Goal: Task Accomplishment & Management: Complete application form

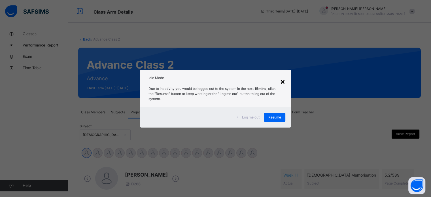
click at [283, 83] on div "×" at bounding box center [282, 81] width 5 height 12
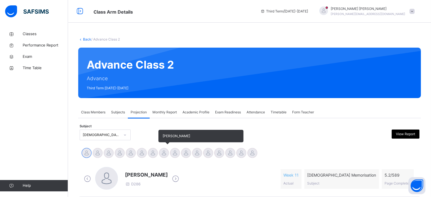
click at [163, 153] on div at bounding box center [164, 153] width 10 height 10
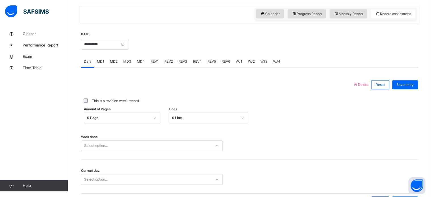
scroll to position [192, 0]
click at [124, 59] on span "MD3" at bounding box center [127, 61] width 8 height 5
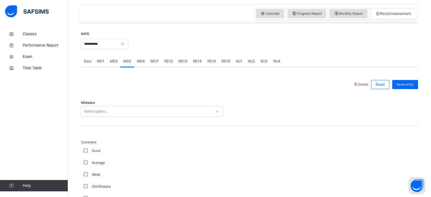
click at [141, 107] on div "Select option..." at bounding box center [146, 111] width 130 height 9
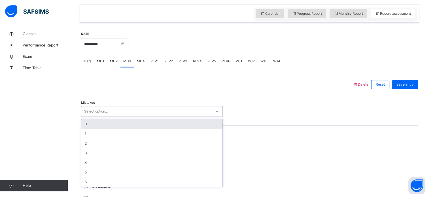
click at [142, 120] on div "0" at bounding box center [151, 124] width 141 height 10
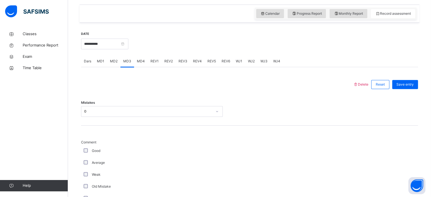
click at [85, 159] on div "Average" at bounding box center [152, 163] width 142 height 12
click at [84, 157] on div "Average" at bounding box center [152, 163] width 142 height 12
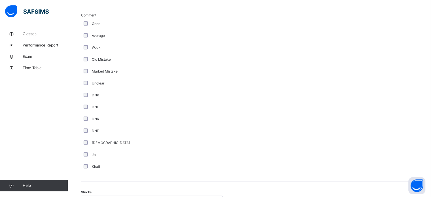
scroll to position [321, 0]
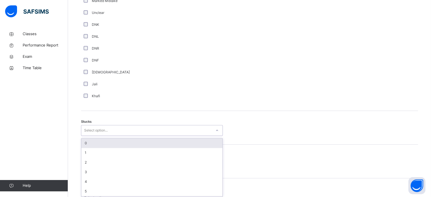
click at [84, 136] on div "option 0 focused, 1 of 6. 6 results available. Use Up and Down to choose option…" at bounding box center [152, 130] width 142 height 11
click at [84, 142] on div "0" at bounding box center [151, 142] width 141 height 10
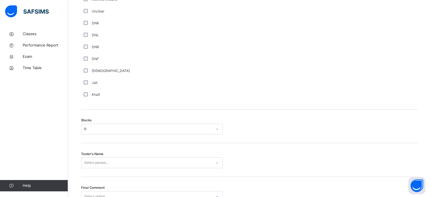
click at [88, 122] on div "Stucks 0" at bounding box center [249, 126] width 337 height 34
click at [89, 125] on div "0" at bounding box center [146, 129] width 130 height 9
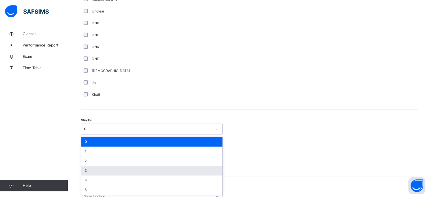
click at [96, 166] on div "3" at bounding box center [151, 171] width 141 height 10
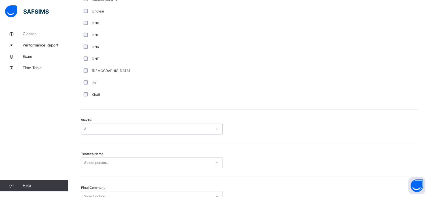
scroll to position [444, 0]
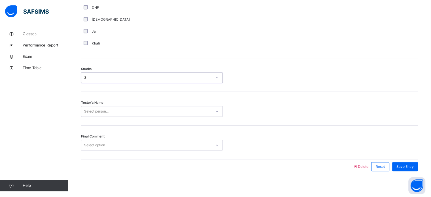
click at [96, 117] on div "Select person..." at bounding box center [152, 111] width 142 height 11
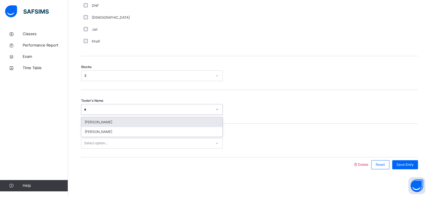
type input "**"
click at [112, 121] on div "[PERSON_NAME]" at bounding box center [151, 122] width 141 height 10
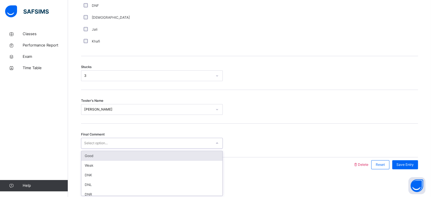
click at [212, 142] on div at bounding box center [217, 143] width 11 height 10
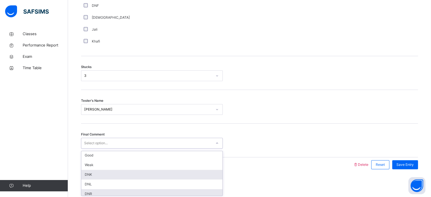
scroll to position [1, 0]
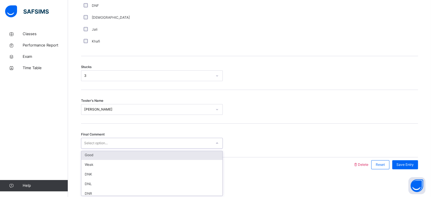
click at [197, 154] on div "Good" at bounding box center [151, 155] width 141 height 10
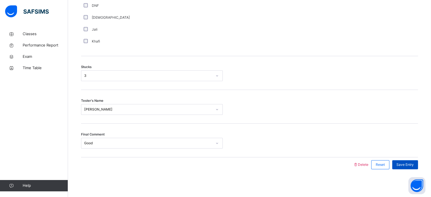
click at [418, 162] on div "Save Entry" at bounding box center [405, 164] width 26 height 9
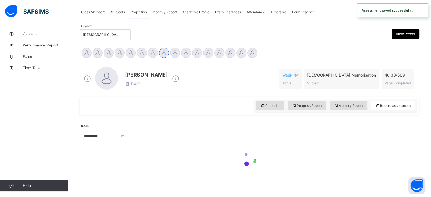
scroll to position [228, 0]
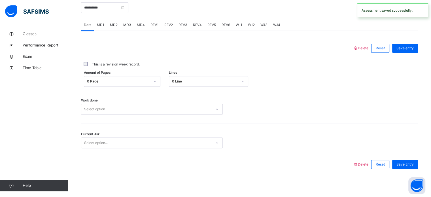
click at [142, 25] on span "MD4" at bounding box center [141, 24] width 8 height 5
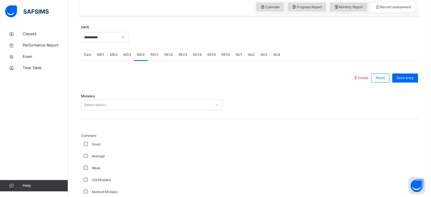
scroll to position [195, 0]
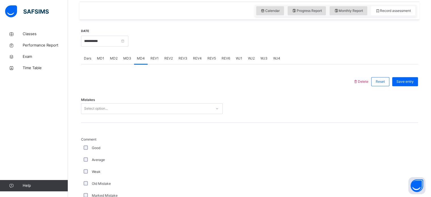
click at [146, 100] on div "Mistakes Select option..." at bounding box center [249, 106] width 337 height 34
click at [145, 101] on div "Mistakes Select option..." at bounding box center [249, 106] width 337 height 34
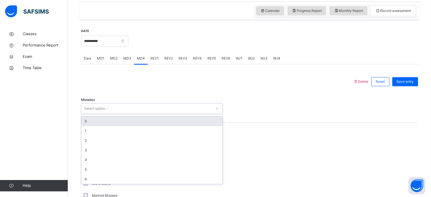
click at [137, 104] on div "Select option..." at bounding box center [146, 108] width 130 height 9
click at [142, 114] on div "Mistakes option 0 focused, 1 of 7. 7 results available. Use Up and Down to choo…" at bounding box center [249, 106] width 337 height 34
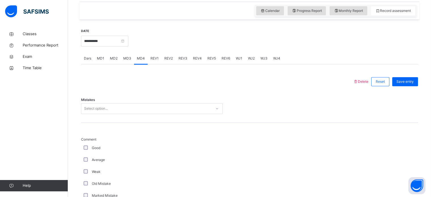
click at [142, 112] on div "Select option..." at bounding box center [146, 108] width 130 height 9
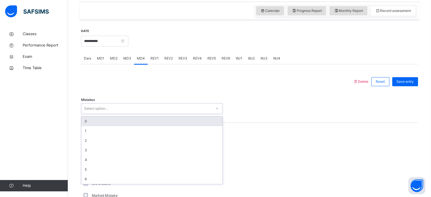
click at [143, 119] on div "0" at bounding box center [151, 121] width 141 height 10
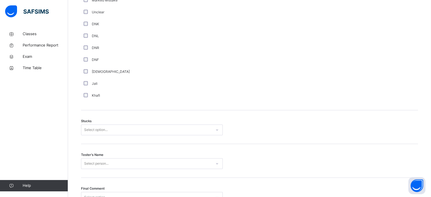
click at [86, 135] on div "Select option..." at bounding box center [152, 129] width 142 height 11
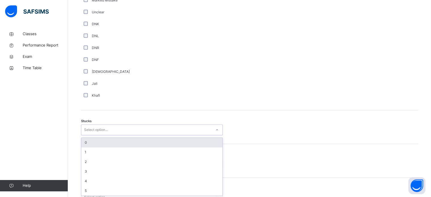
scroll to position [391, 0]
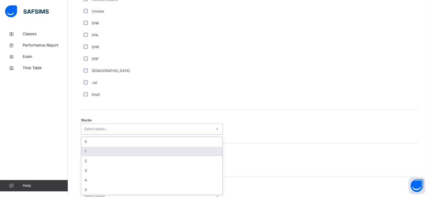
click at [85, 147] on div "1" at bounding box center [151, 151] width 141 height 10
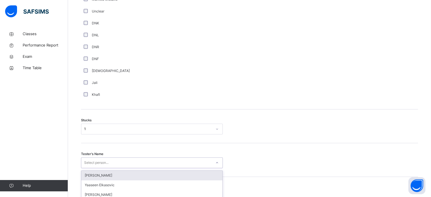
scroll to position [444, 0]
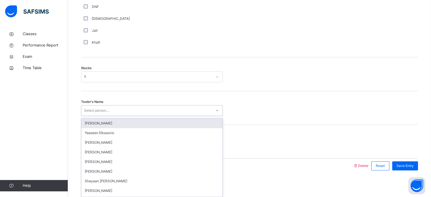
click at [88, 116] on div "option [PERSON_NAME] focused, 1 of 90. 90 results available. Use Up and Down to…" at bounding box center [152, 110] width 142 height 11
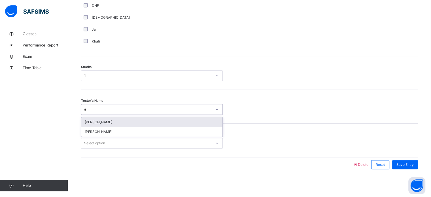
type input "**"
click at [117, 118] on div "[PERSON_NAME]" at bounding box center [151, 122] width 141 height 10
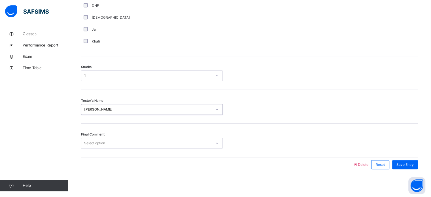
click at [123, 146] on div "Select option..." at bounding box center [146, 143] width 130 height 9
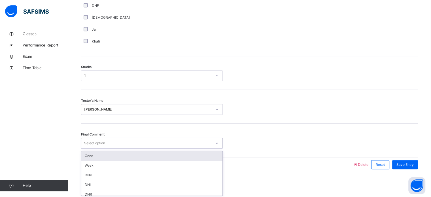
click at [127, 153] on div "Good" at bounding box center [151, 156] width 141 height 10
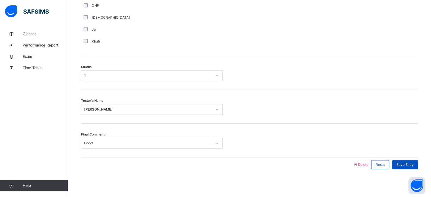
click at [413, 160] on div "Save Entry" at bounding box center [405, 164] width 26 height 9
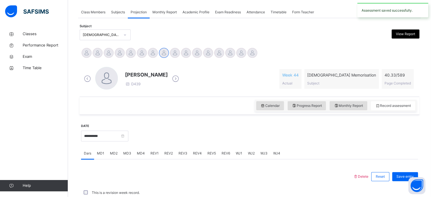
scroll to position [228, 0]
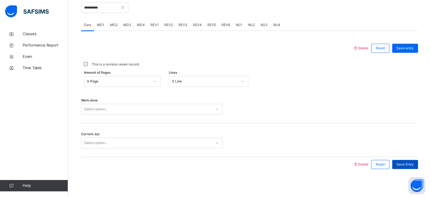
click at [413, 163] on span "Save Entry" at bounding box center [404, 164] width 17 height 5
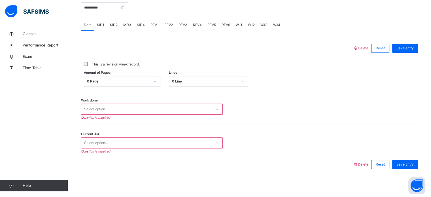
click at [318, 172] on div "**********" at bounding box center [249, 83] width 337 height 188
click at [142, 26] on span "MD4" at bounding box center [141, 24] width 8 height 5
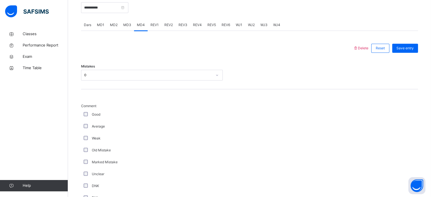
scroll to position [444, 0]
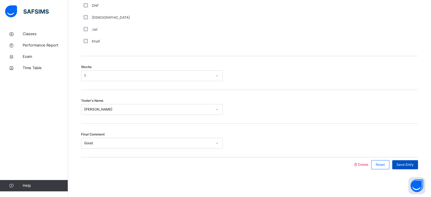
click at [407, 163] on span "Save Entry" at bounding box center [404, 164] width 17 height 5
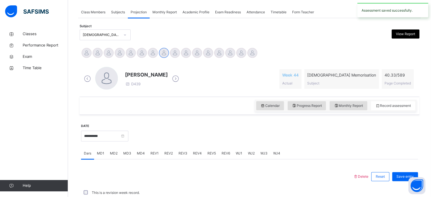
scroll to position [228, 0]
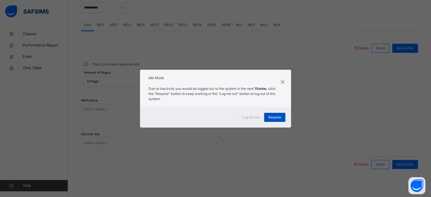
click at [274, 118] on span "Resume" at bounding box center [274, 117] width 13 height 5
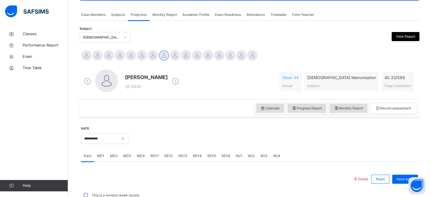
scroll to position [92, 0]
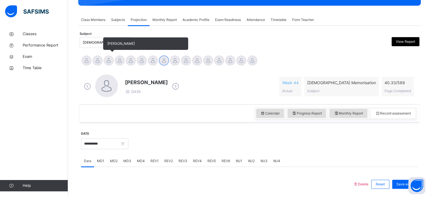
click at [109, 59] on div at bounding box center [109, 61] width 10 height 10
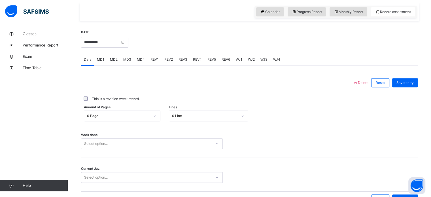
scroll to position [194, 0]
click at [108, 42] on input "**********" at bounding box center [104, 41] width 47 height 11
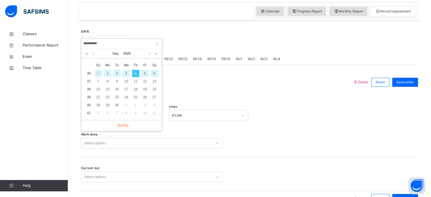
click at [117, 71] on div "2" at bounding box center [116, 73] width 7 height 7
type input "**********"
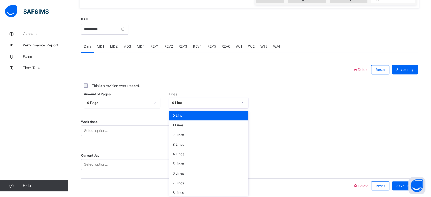
scroll to position [208, 0]
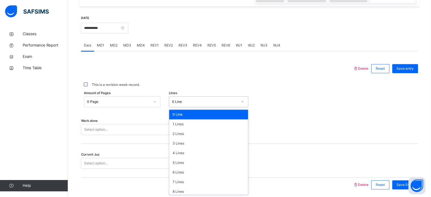
click at [247, 107] on div "option 0 Line focused, 1 of 16. 16 results available. Use Up and Down to choose…" at bounding box center [208, 101] width 79 height 11
click at [183, 181] on div "7 Lines" at bounding box center [208, 182] width 79 height 10
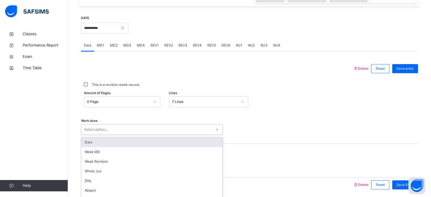
scroll to position [228, 0]
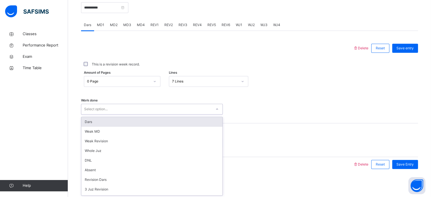
click at [140, 114] on div "option Dars focused, 1 of 14. 14 results available. Use Up and Down to choose o…" at bounding box center [152, 109] width 142 height 11
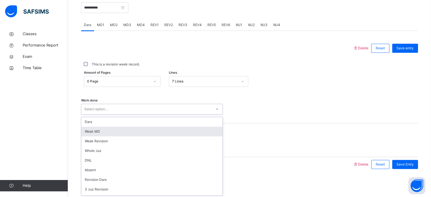
drag, startPoint x: 124, startPoint y: 117, endPoint x: 121, endPoint y: 127, distance: 10.1
click at [121, 127] on div "Dars Weak MD Weak Revision Whole Juz DNL Absent Revision Dars 3 Juz Revision 5 …" at bounding box center [151, 156] width 141 height 78
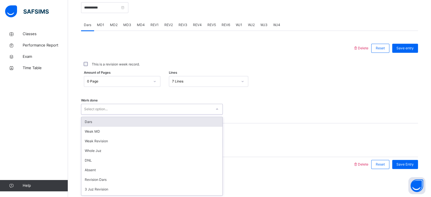
click at [96, 120] on div "Dars" at bounding box center [151, 122] width 141 height 10
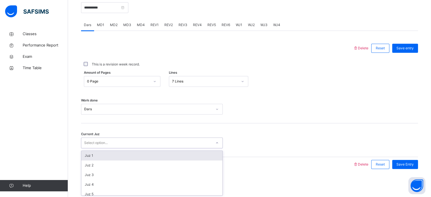
click at [108, 142] on div "Select option..." at bounding box center [96, 142] width 24 height 11
type input "**"
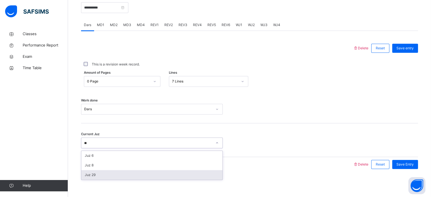
drag, startPoint x: 126, startPoint y: 172, endPoint x: 188, endPoint y: 175, distance: 62.1
click at [188, 175] on div "Juz 29" at bounding box center [151, 175] width 141 height 10
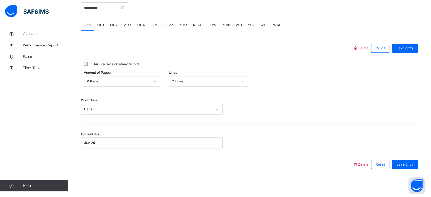
click at [188, 175] on div "**********" at bounding box center [249, 83] width 337 height 188
click at [411, 163] on span "Save Entry" at bounding box center [404, 164] width 17 height 5
click at [151, 22] on div "REV1" at bounding box center [155, 24] width 14 height 11
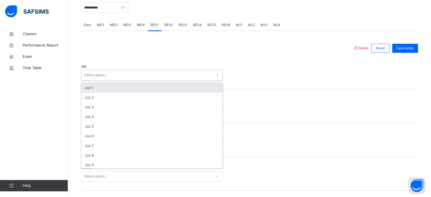
click at [124, 75] on div "Select option..." at bounding box center [146, 75] width 130 height 9
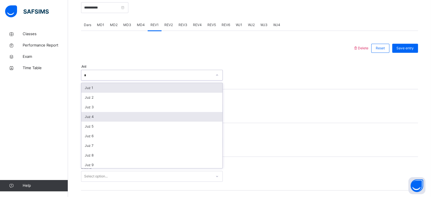
type input "**"
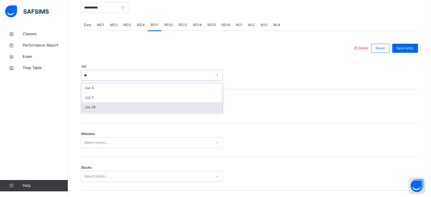
drag, startPoint x: 88, startPoint y: 107, endPoint x: 114, endPoint y: 105, distance: 26.4
click at [114, 105] on div "Juz 28" at bounding box center [151, 107] width 141 height 10
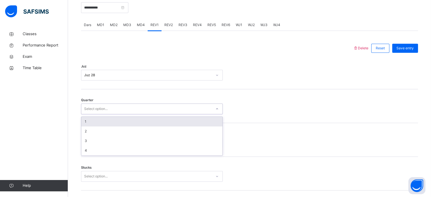
click at [114, 105] on div "Select option..." at bounding box center [146, 108] width 130 height 9
drag, startPoint x: 89, startPoint y: 118, endPoint x: 87, endPoint y: 120, distance: 3.3
click at [87, 120] on div "1" at bounding box center [151, 122] width 141 height 10
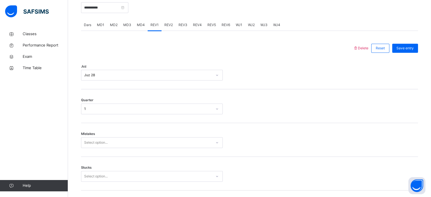
click at [87, 120] on div "Quarter 1" at bounding box center [249, 106] width 337 height 34
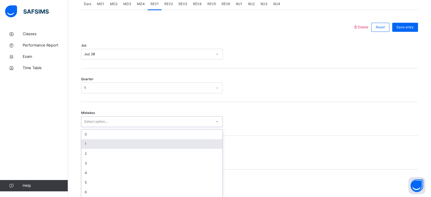
click at [97, 127] on div "option 1 focused, 2 of 7. 7 results available. Use Up and Down to choose option…" at bounding box center [152, 121] width 142 height 11
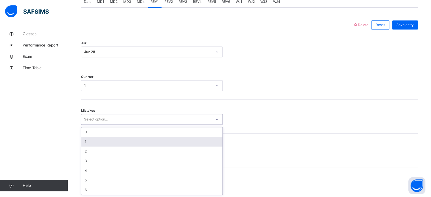
type input "*"
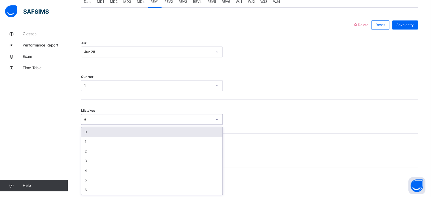
click at [86, 131] on div "0" at bounding box center [151, 132] width 141 height 10
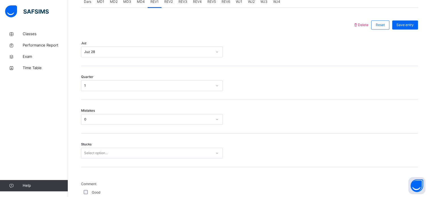
click at [86, 131] on div "Mistakes 0" at bounding box center [249, 117] width 337 height 34
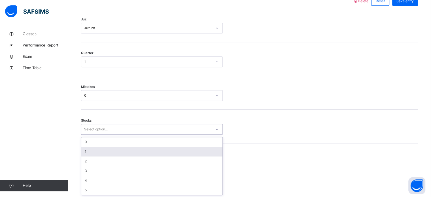
click at [88, 135] on div "option 1 focused, 2 of 6. 6 results available. Use Up and Down to choose option…" at bounding box center [152, 129] width 142 height 11
type input "*"
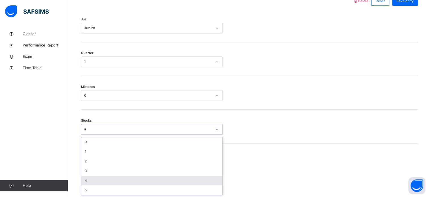
click at [81, 180] on div "4" at bounding box center [151, 181] width 141 height 10
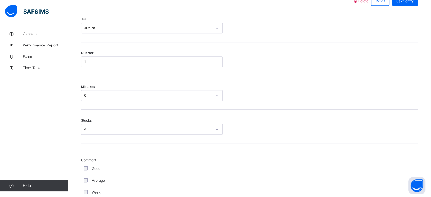
click at [325, 121] on div "Stucks 4" at bounding box center [249, 127] width 337 height 34
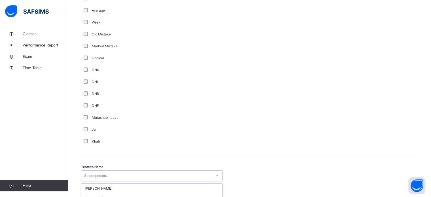
scroll to position [511, 0]
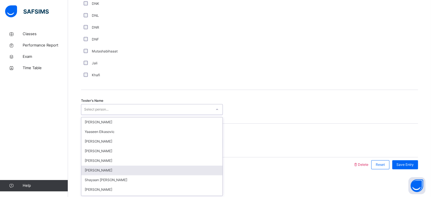
click at [178, 115] on div "option [PERSON_NAME] focused, 6 of 90. 90 results available. Use Up and Down to…" at bounding box center [152, 109] width 142 height 11
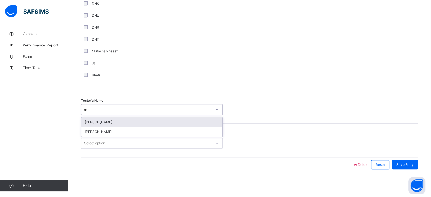
type input "***"
click at [110, 119] on div "[PERSON_NAME]" at bounding box center [151, 122] width 141 height 10
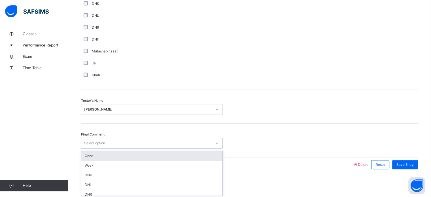
click at [108, 142] on div "Select option..." at bounding box center [146, 143] width 130 height 9
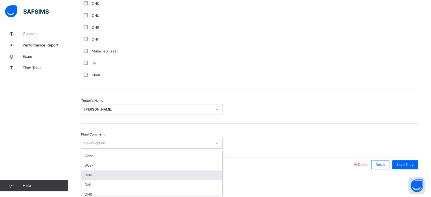
type input "*"
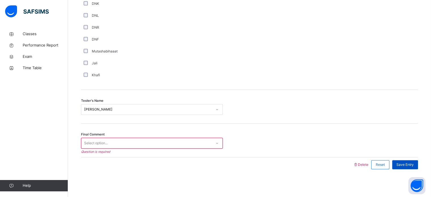
click at [409, 160] on div "Save Entry" at bounding box center [405, 164] width 26 height 9
click at [409, 165] on span "Save Entry" at bounding box center [404, 164] width 17 height 5
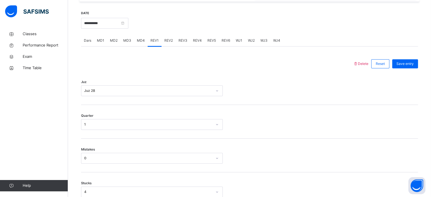
scroll to position [149, 0]
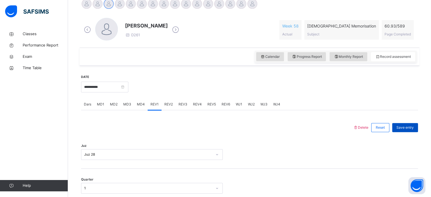
click at [408, 127] on span "Save entry" at bounding box center [404, 127] width 17 height 5
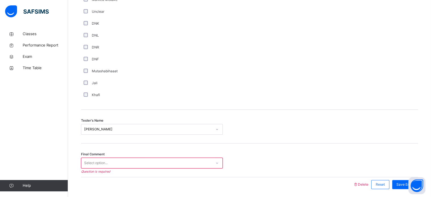
scroll to position [511, 0]
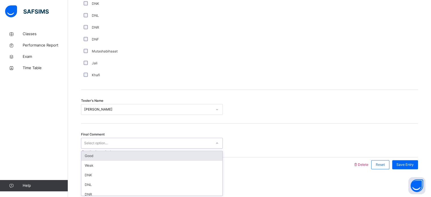
click at [210, 138] on div "Select option..." at bounding box center [152, 143] width 142 height 11
type input "*"
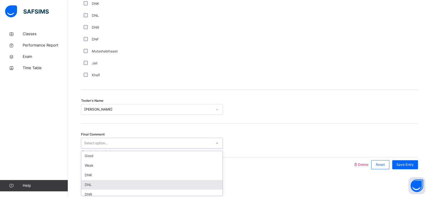
drag, startPoint x: 199, startPoint y: 175, endPoint x: 198, endPoint y: 187, distance: 11.4
click at [198, 187] on div "Good Weak DNK DNL DNR DNF" at bounding box center [151, 173] width 141 height 44
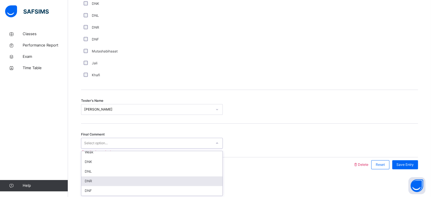
scroll to position [0, 0]
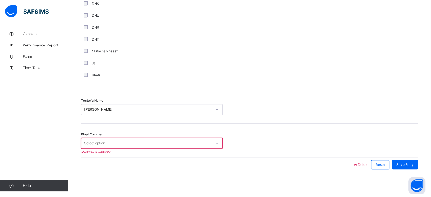
click at [247, 101] on div "Tester's Name [PERSON_NAME]" at bounding box center [249, 107] width 337 height 34
click at [405, 163] on span "Save Entry" at bounding box center [404, 164] width 17 height 5
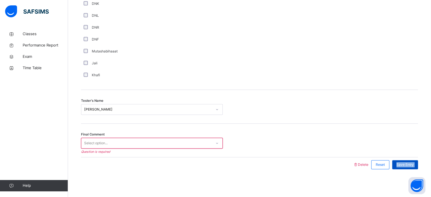
click at [405, 163] on span "Save Entry" at bounding box center [404, 164] width 17 height 5
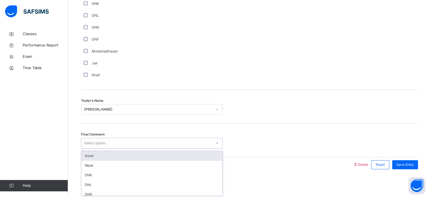
click at [213, 144] on div at bounding box center [217, 142] width 10 height 9
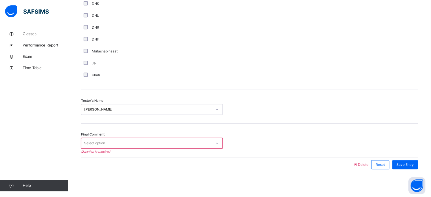
click at [156, 61] on div "Jali" at bounding box center [151, 63] width 139 height 5
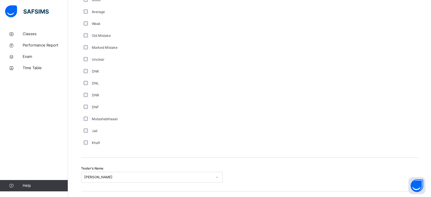
scroll to position [453, 0]
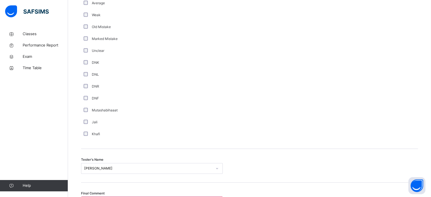
click at [86, 135] on div "Khafi" at bounding box center [151, 133] width 139 height 5
click at [84, 122] on div "Comment Good Average Weak Old Mistake Marked Mistake Unclear DNK DNL DNR DNF Mu…" at bounding box center [152, 60] width 142 height 160
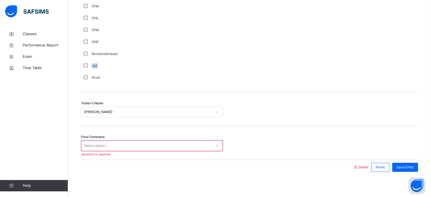
scroll to position [511, 0]
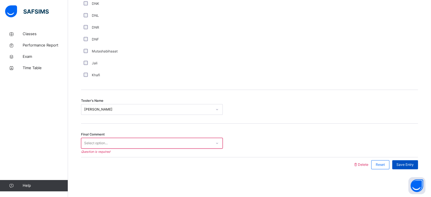
click at [408, 166] on div "Save Entry" at bounding box center [405, 164] width 26 height 9
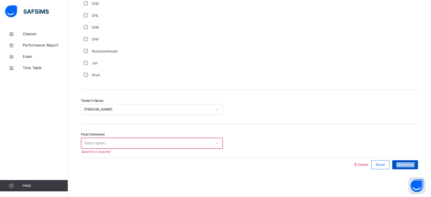
click at [408, 166] on div "Save Entry" at bounding box center [405, 164] width 26 height 9
click at [401, 163] on span "Save Entry" at bounding box center [404, 164] width 17 height 5
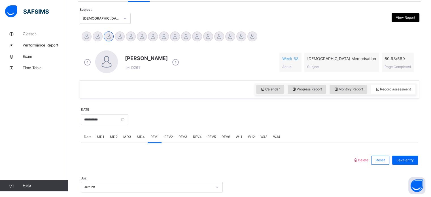
scroll to position [138, 0]
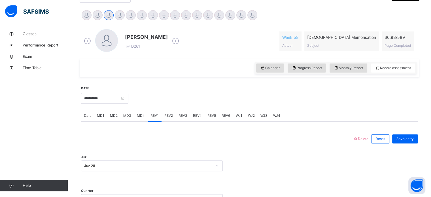
click at [168, 112] on div "REV2" at bounding box center [168, 115] width 14 height 11
click at [153, 112] on div "REV1" at bounding box center [155, 115] width 14 height 11
click at [109, 98] on input "**********" at bounding box center [104, 98] width 47 height 11
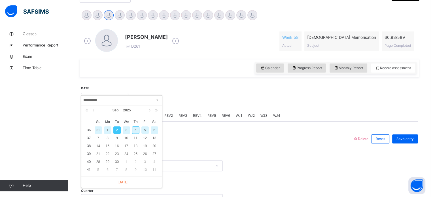
click at [136, 129] on div "4" at bounding box center [135, 129] width 7 height 7
type input "**********"
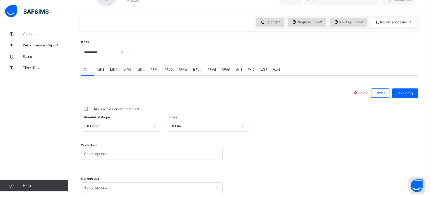
scroll to position [194, 0]
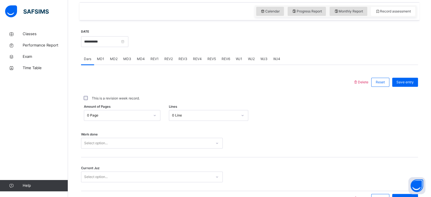
click at [127, 57] on span "MD3" at bounding box center [127, 58] width 8 height 5
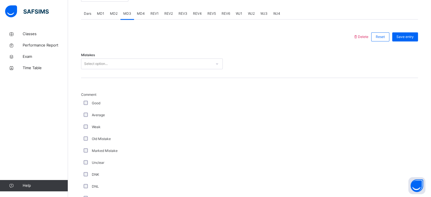
scroll to position [251, 0]
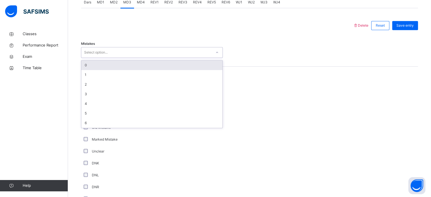
click at [119, 54] on div "Select option..." at bounding box center [146, 52] width 130 height 9
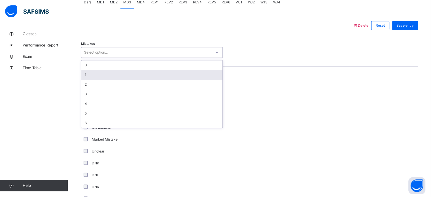
click at [114, 73] on div "1" at bounding box center [151, 75] width 141 height 10
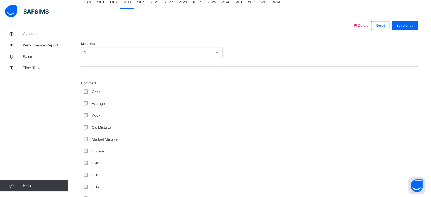
click at [273, 85] on div at bounding box center [249, 161] width 48 height 160
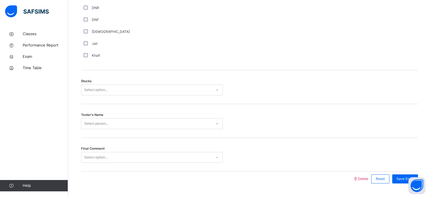
scroll to position [432, 0]
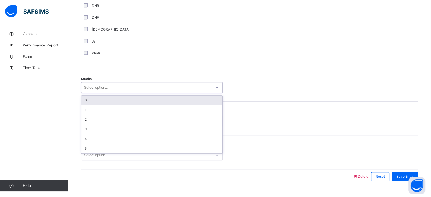
click at [198, 85] on div "Select option..." at bounding box center [146, 87] width 130 height 9
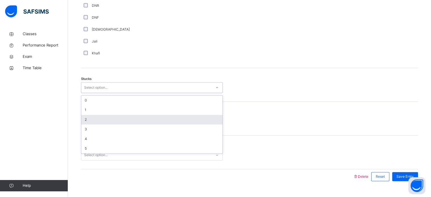
click at [144, 117] on div "2" at bounding box center [151, 120] width 141 height 10
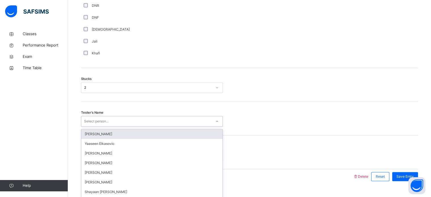
scroll to position [444, 0]
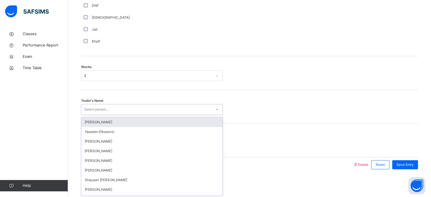
click at [130, 115] on div "option [PERSON_NAME] focused, 1 of 90. 90 results available. Use Up and Down to…" at bounding box center [152, 109] width 142 height 11
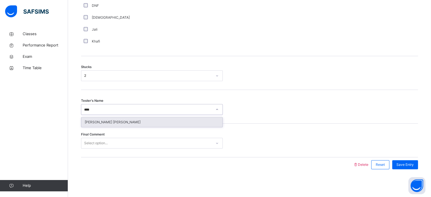
type input "*****"
click at [130, 121] on div "[PERSON_NAME] [PERSON_NAME]" at bounding box center [151, 122] width 141 height 10
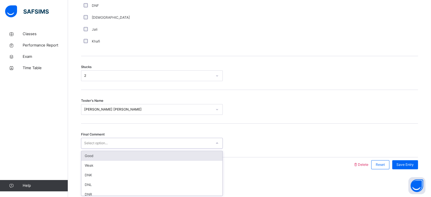
click at [103, 140] on div "Select option..." at bounding box center [96, 143] width 24 height 11
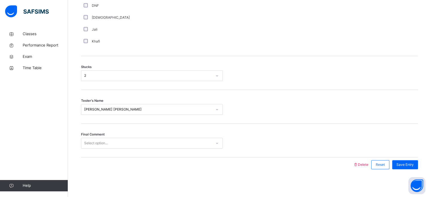
click at [248, 107] on div at bounding box center [249, 109] width 48 height 11
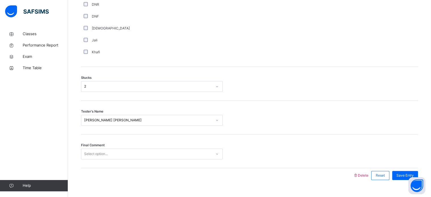
scroll to position [444, 0]
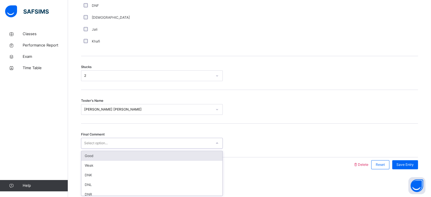
click at [108, 139] on div "Select option..." at bounding box center [146, 143] width 130 height 9
drag, startPoint x: 113, startPoint y: 158, endPoint x: 91, endPoint y: 154, distance: 21.9
click at [91, 154] on div "Good" at bounding box center [151, 156] width 141 height 10
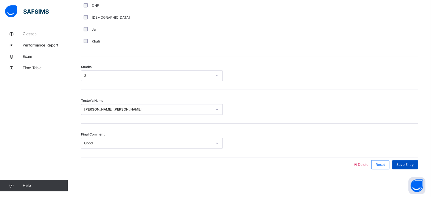
click at [399, 164] on div "Save Entry" at bounding box center [405, 164] width 26 height 9
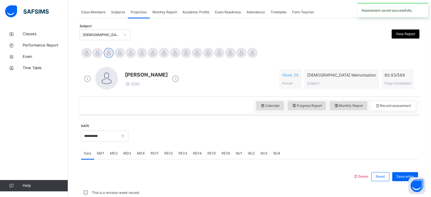
scroll to position [228, 0]
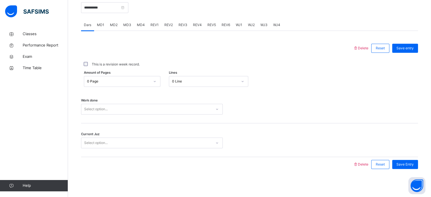
click at [138, 26] on span "MD4" at bounding box center [141, 24] width 8 height 5
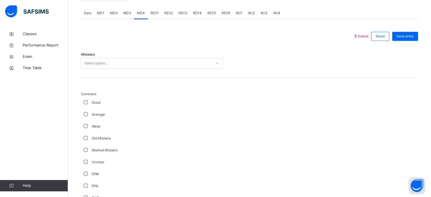
scroll to position [229, 0]
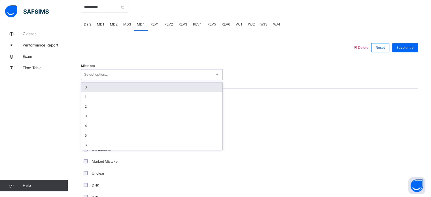
click at [131, 77] on div "Select option..." at bounding box center [146, 74] width 130 height 9
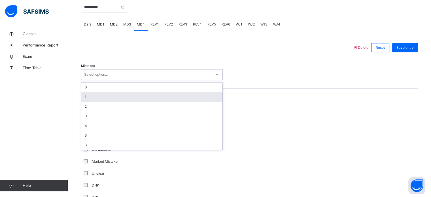
click at [123, 97] on div "1" at bounding box center [151, 97] width 141 height 10
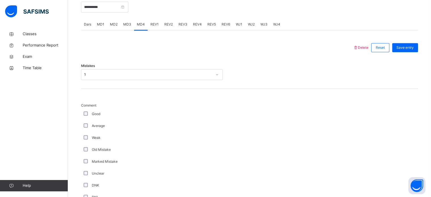
click at [276, 93] on div "Comment Good Average Weak Old Mistake Marked Mistake Unclear DNK DNL DNR DNF Mu…" at bounding box center [249, 180] width 337 height 183
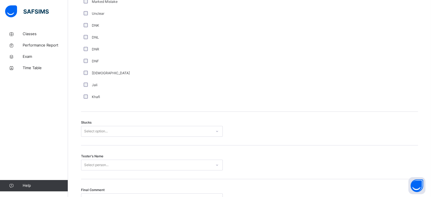
scroll to position [444, 0]
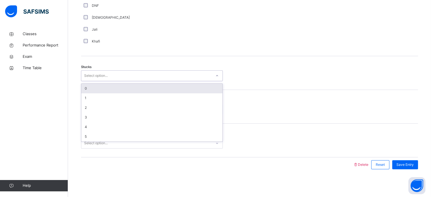
click at [216, 76] on icon at bounding box center [216, 76] width 3 height 6
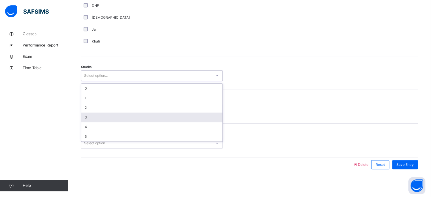
click at [187, 114] on div "3" at bounding box center [151, 117] width 141 height 10
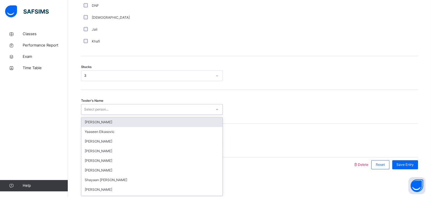
click at [125, 105] on div "Select person..." at bounding box center [146, 109] width 130 height 9
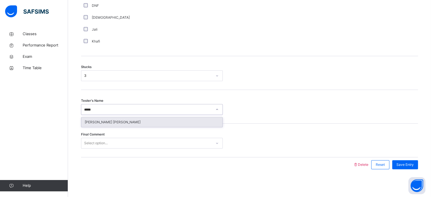
type input "******"
click at [128, 122] on div "[PERSON_NAME] [PERSON_NAME]" at bounding box center [151, 122] width 141 height 10
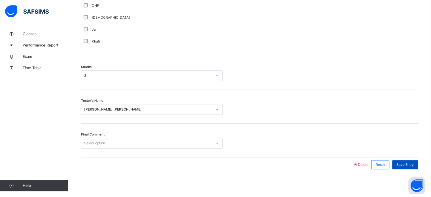
click at [402, 165] on span "Save Entry" at bounding box center [404, 164] width 17 height 5
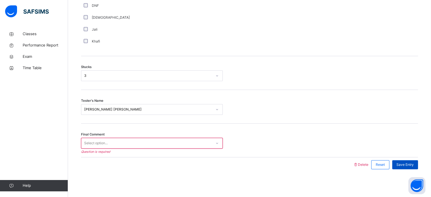
click at [402, 165] on span "Save Entry" at bounding box center [404, 164] width 17 height 5
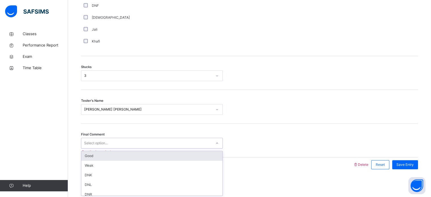
click at [215, 150] on div "Final Comment option Good focused, 1 of 6. 6 results available. Use Up and Down…" at bounding box center [249, 140] width 337 height 34
click at [139, 157] on div "Good" at bounding box center [151, 156] width 141 height 10
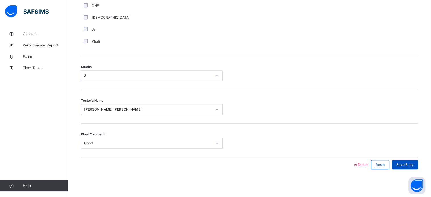
click at [413, 162] on span "Save Entry" at bounding box center [404, 164] width 17 height 5
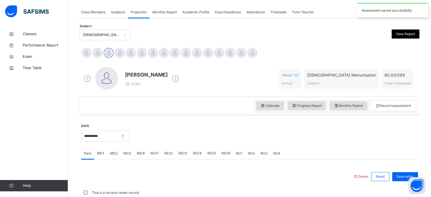
scroll to position [228, 0]
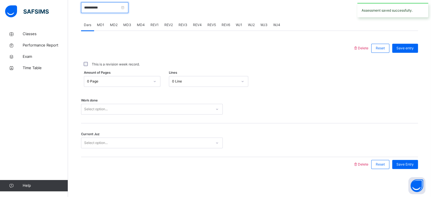
click at [96, 10] on input "**********" at bounding box center [104, 7] width 47 height 11
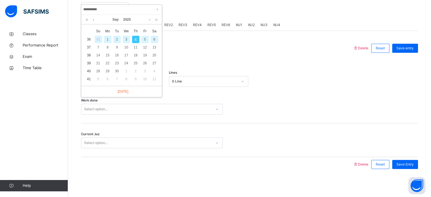
click at [113, 39] on div "2" at bounding box center [116, 39] width 7 height 7
type input "**********"
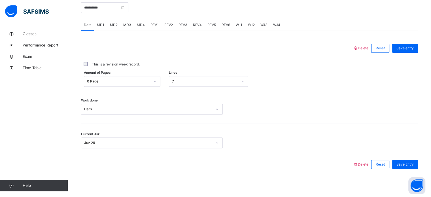
click at [151, 23] on span "REV1" at bounding box center [154, 24] width 8 height 5
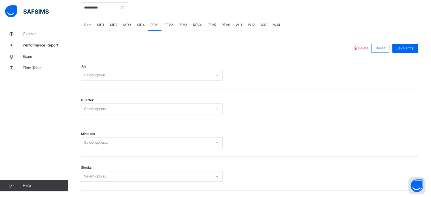
click at [195, 80] on div "Select option..." at bounding box center [152, 75] width 142 height 11
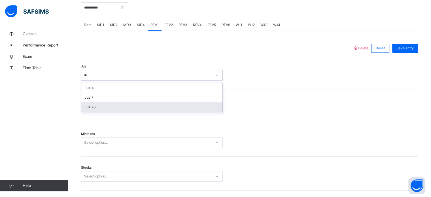
type input "**"
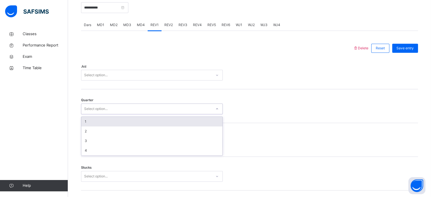
click at [142, 112] on div "Select option..." at bounding box center [146, 108] width 130 height 9
click at [118, 121] on div "1" at bounding box center [151, 122] width 141 height 10
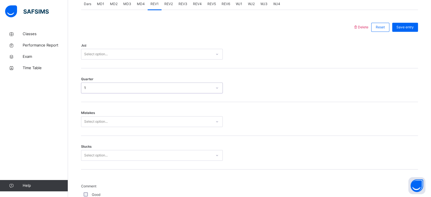
click at [116, 127] on div "Select option..." at bounding box center [152, 121] width 142 height 11
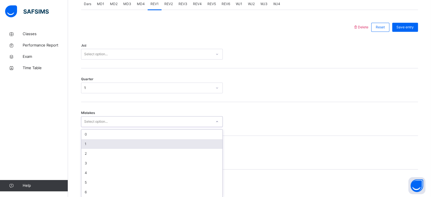
scroll to position [251, 0]
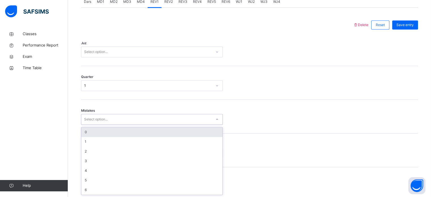
drag, startPoint x: 101, startPoint y: 132, endPoint x: 87, endPoint y: 132, distance: 13.9
click at [87, 132] on div "0" at bounding box center [151, 132] width 141 height 10
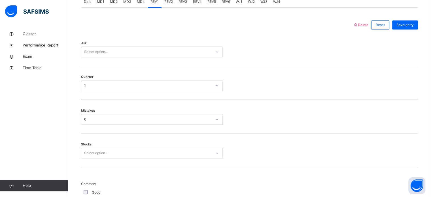
click at [87, 132] on div "Mistakes 0" at bounding box center [249, 117] width 337 height 34
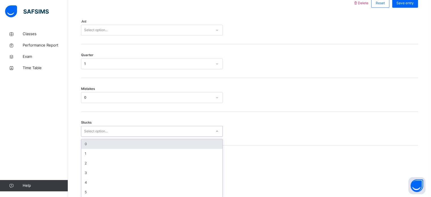
click at [94, 136] on div "option 0 focused, 1 of 6. 6 results available. Use Up and Down to choose option…" at bounding box center [152, 131] width 142 height 11
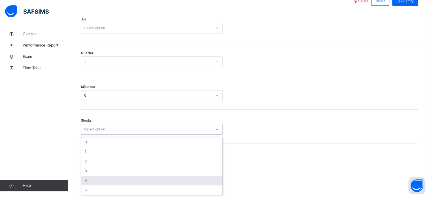
click at [89, 179] on div "4" at bounding box center [151, 181] width 141 height 10
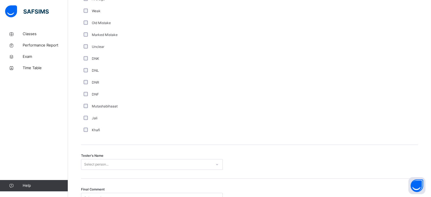
scroll to position [511, 0]
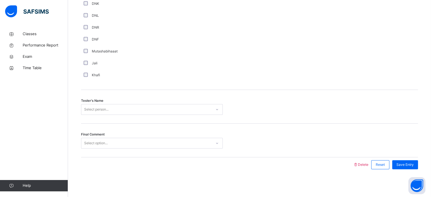
click at [85, 115] on div "Select person..." at bounding box center [152, 109] width 142 height 11
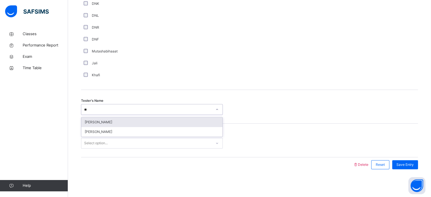
type input "***"
click at [86, 125] on div "[PERSON_NAME]" at bounding box center [151, 122] width 141 height 10
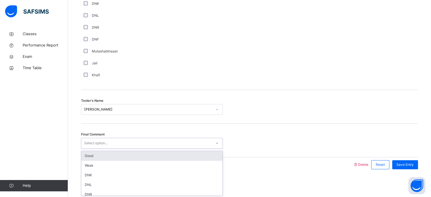
click at [95, 141] on div "Select option..." at bounding box center [96, 143] width 24 height 11
drag, startPoint x: 96, startPoint y: 155, endPoint x: 86, endPoint y: 155, distance: 9.9
click at [86, 155] on div "Good" at bounding box center [151, 156] width 141 height 10
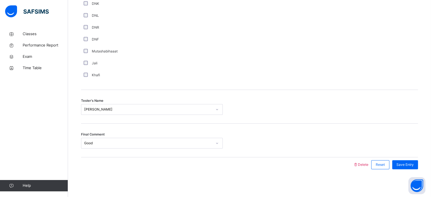
click at [86, 155] on div "Final Comment Good" at bounding box center [249, 140] width 337 height 34
click at [407, 164] on span "Save Entry" at bounding box center [404, 164] width 17 height 5
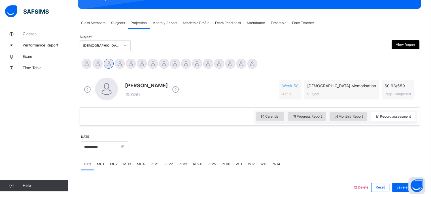
scroll to position [85, 0]
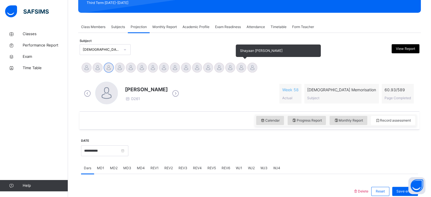
click at [242, 69] on div at bounding box center [241, 68] width 10 height 10
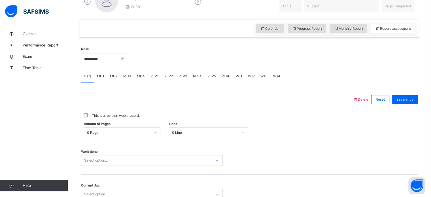
scroll to position [183, 0]
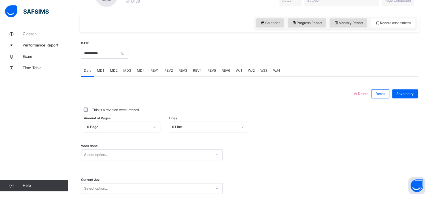
click at [176, 154] on div "Select option..." at bounding box center [152, 154] width 142 height 11
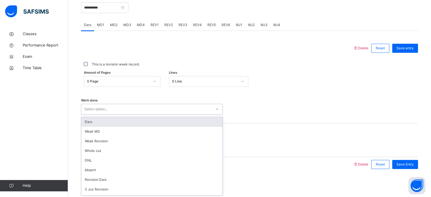
click at [156, 123] on div "Dars" at bounding box center [151, 122] width 141 height 10
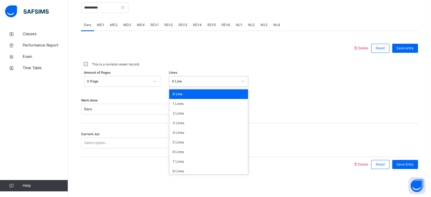
click at [196, 86] on div "0 Line" at bounding box center [208, 81] width 79 height 11
click at [187, 113] on div "2 Lines" at bounding box center [208, 113] width 79 height 10
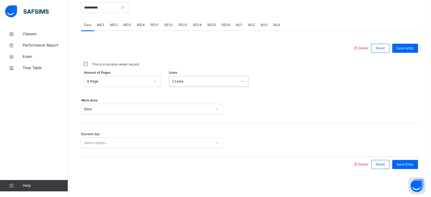
click at [170, 136] on div "Current Juz Select option..." at bounding box center [249, 140] width 337 height 34
click at [169, 137] on div "Select option..." at bounding box center [152, 142] width 142 height 11
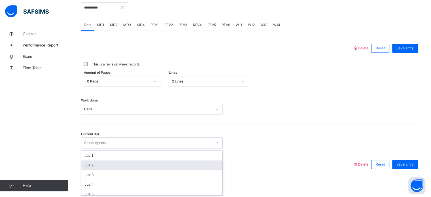
click at [157, 162] on div "Juz 2" at bounding box center [151, 165] width 141 height 10
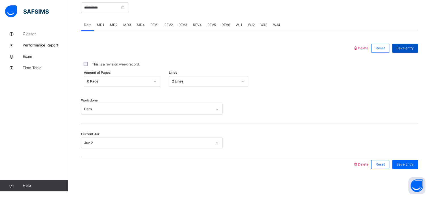
click at [411, 45] on div "Save entry" at bounding box center [405, 48] width 26 height 9
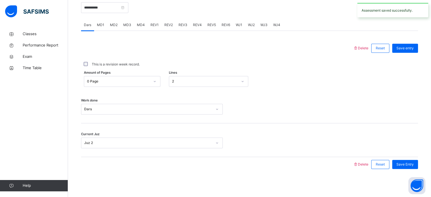
click at [106, 25] on div "MD1" at bounding box center [100, 24] width 13 height 11
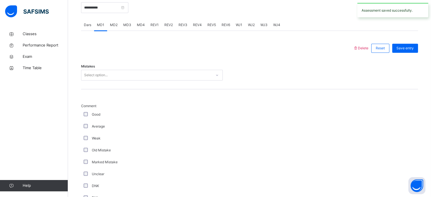
click at [112, 27] on span "MD2" at bounding box center [114, 24] width 8 height 5
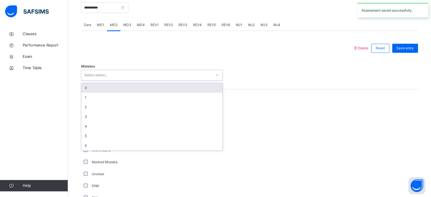
click at [112, 78] on div "Select option..." at bounding box center [146, 75] width 130 height 9
click at [109, 84] on div "0" at bounding box center [151, 88] width 141 height 10
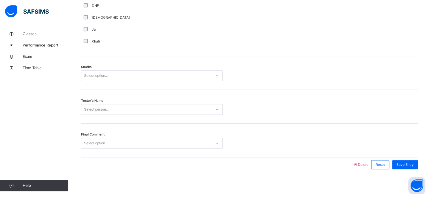
scroll to position [444, 0]
click at [109, 78] on div "Select option..." at bounding box center [146, 75] width 130 height 9
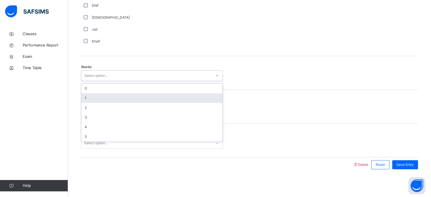
click at [106, 102] on div "1" at bounding box center [151, 98] width 141 height 10
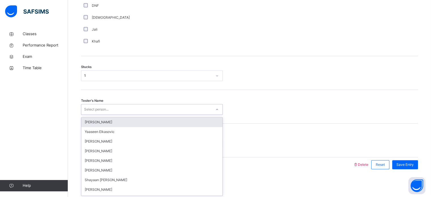
click at [105, 106] on div "Select person..." at bounding box center [96, 109] width 24 height 11
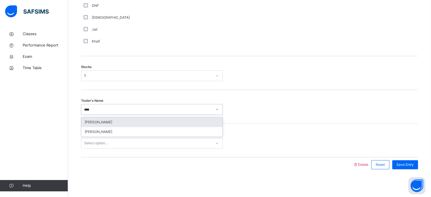
type input "*****"
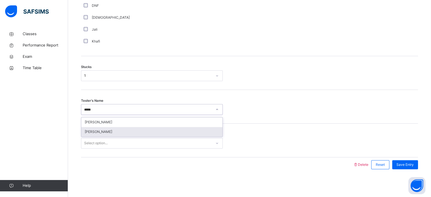
click at [103, 132] on div "[PERSON_NAME]" at bounding box center [151, 132] width 141 height 10
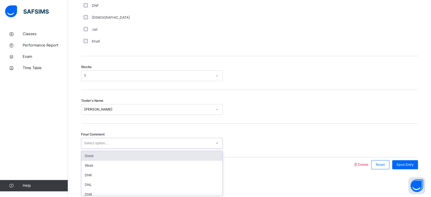
click at [101, 138] on div "Select option..." at bounding box center [96, 143] width 24 height 11
click at [102, 156] on div "Good" at bounding box center [151, 156] width 141 height 10
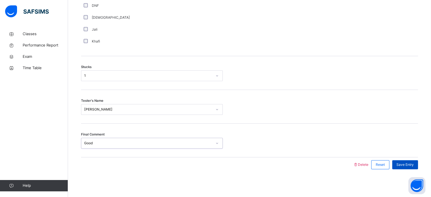
click at [407, 166] on div "Save Entry" at bounding box center [405, 164] width 26 height 9
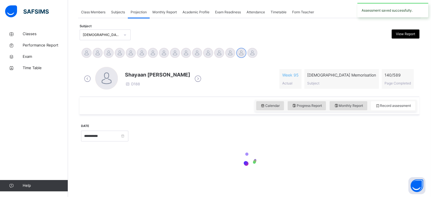
scroll to position [228, 0]
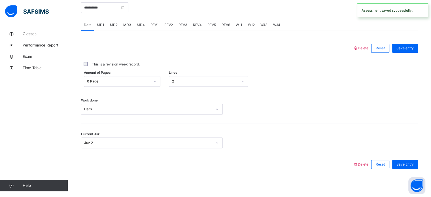
click at [140, 26] on span "MD4" at bounding box center [141, 24] width 8 height 5
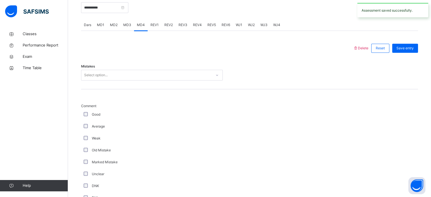
scroll to position [444, 0]
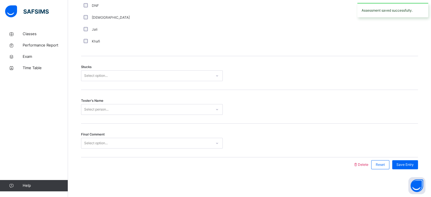
click at [117, 75] on div "Select option..." at bounding box center [146, 75] width 130 height 9
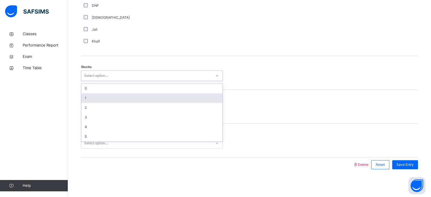
click at [114, 99] on div "1" at bounding box center [151, 98] width 141 height 10
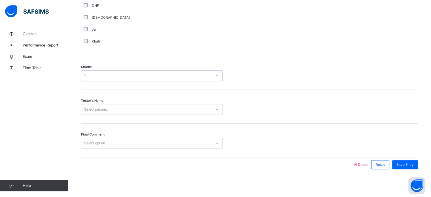
click at [110, 112] on div "Select person..." at bounding box center [146, 109] width 130 height 9
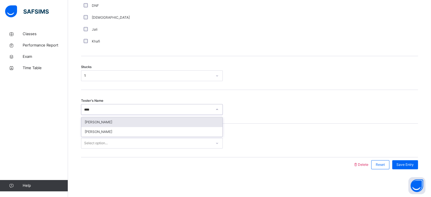
type input "*****"
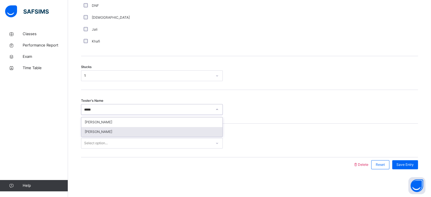
click at [102, 132] on div "[PERSON_NAME]" at bounding box center [151, 132] width 141 height 10
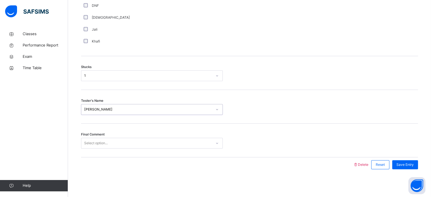
click at [100, 140] on div "Select option..." at bounding box center [96, 143] width 24 height 11
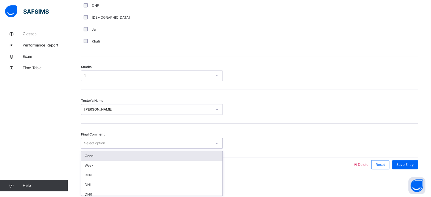
click at [96, 155] on div "Good" at bounding box center [151, 156] width 141 height 10
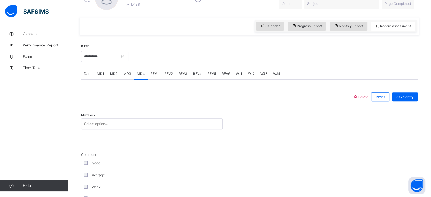
click at [100, 129] on div "Select option..." at bounding box center [152, 123] width 142 height 11
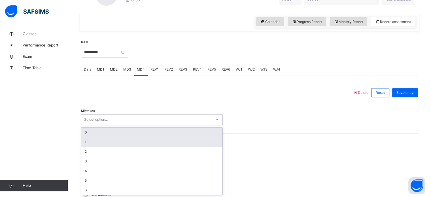
scroll to position [184, 0]
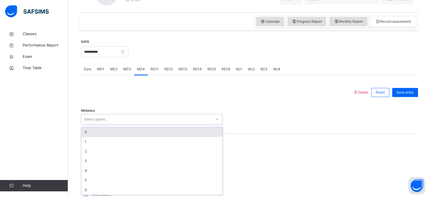
click at [99, 133] on div "0" at bounding box center [151, 132] width 141 height 10
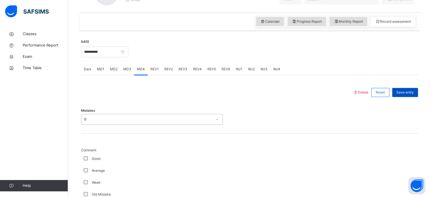
click at [407, 96] on div "Save entry" at bounding box center [405, 92] width 26 height 9
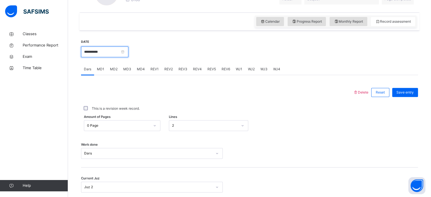
click at [108, 48] on input "**********" at bounding box center [104, 51] width 47 height 11
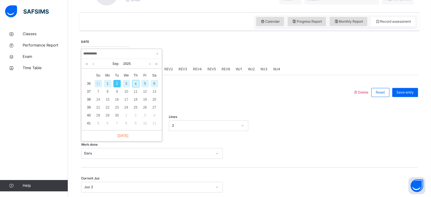
click at [113, 40] on div "**********" at bounding box center [104, 51] width 47 height 24
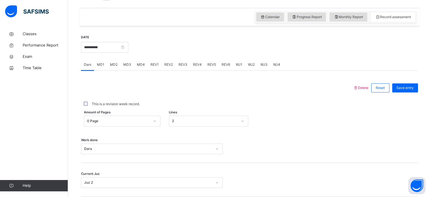
scroll to position [187, 0]
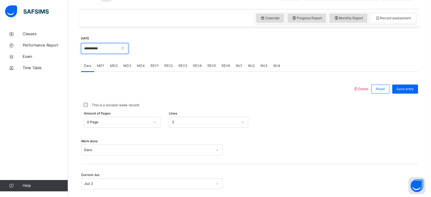
click at [128, 47] on input "**********" at bounding box center [104, 48] width 47 height 11
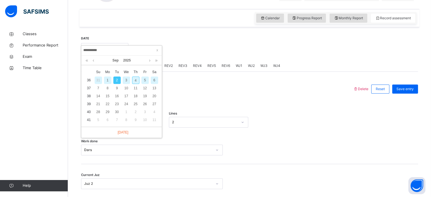
click at [100, 78] on div "31" at bounding box center [98, 79] width 7 height 7
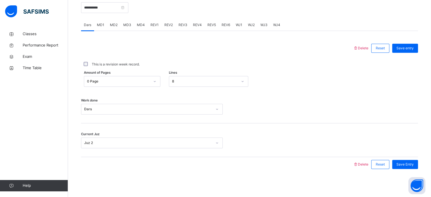
scroll to position [228, 0]
click at [136, 22] on div "MD4" at bounding box center [141, 25] width 14 height 11
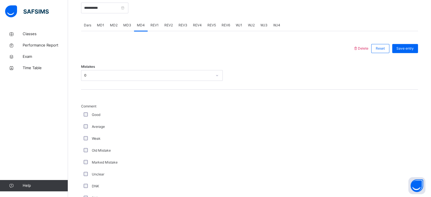
click at [113, 21] on div "MD2" at bounding box center [113, 25] width 13 height 11
click at [124, 27] on div "MD3" at bounding box center [127, 25] width 14 height 11
click at [101, 25] on span "MD1" at bounding box center [100, 25] width 7 height 5
drag, startPoint x: 220, startPoint y: 37, endPoint x: 202, endPoint y: 30, distance: 19.6
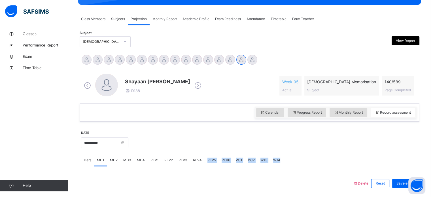
scroll to position [77, 0]
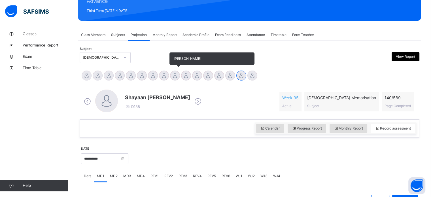
click at [173, 74] on div at bounding box center [175, 76] width 10 height 10
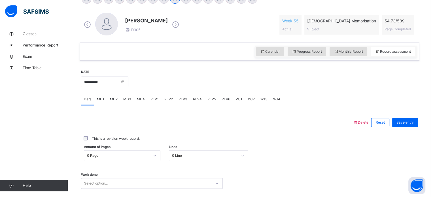
scroll to position [153, 0]
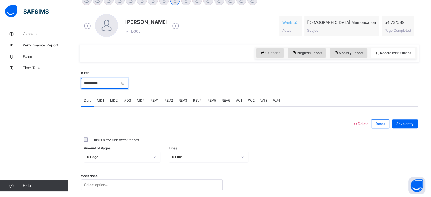
click at [128, 81] on input "**********" at bounding box center [104, 83] width 47 height 11
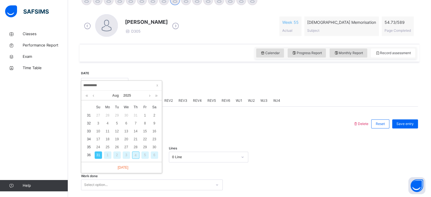
click at [135, 153] on div "4" at bounding box center [135, 154] width 7 height 7
type input "**********"
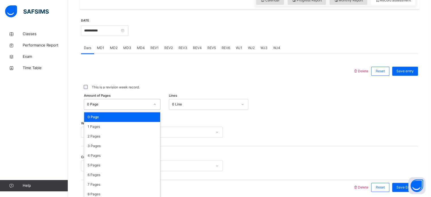
click at [125, 110] on div "option 0 Page focused, 1 of 590. 590 results available. Use Up and Down to choo…" at bounding box center [122, 104] width 76 height 11
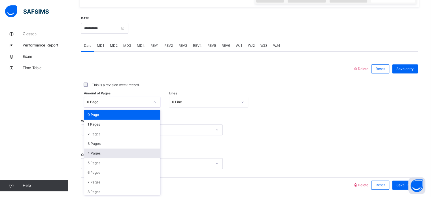
click at [125, 155] on div "4 Pages" at bounding box center [122, 153] width 76 height 10
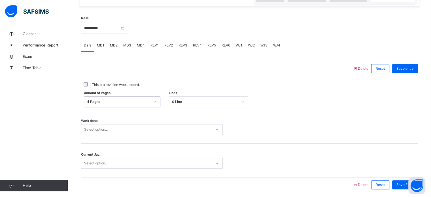
click at [131, 97] on div "4 Pages" at bounding box center [116, 101] width 65 height 9
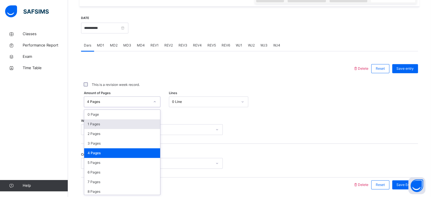
click at [124, 124] on div "1 Pages" at bounding box center [122, 124] width 76 height 10
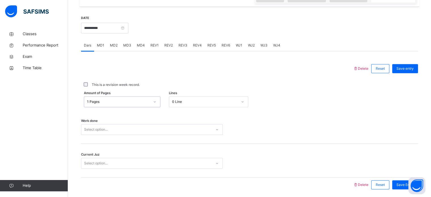
click at [199, 99] on div "0 Line" at bounding box center [205, 101] width 66 height 5
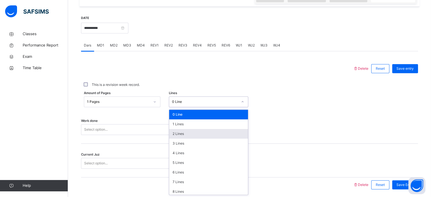
click at [185, 138] on div "3 Lines" at bounding box center [208, 143] width 79 height 10
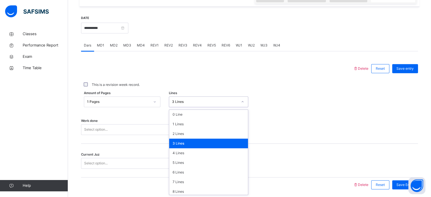
click at [193, 97] on div "3 Lines" at bounding box center [203, 101] width 68 height 9
click at [190, 130] on div "2 Lines" at bounding box center [208, 134] width 79 height 10
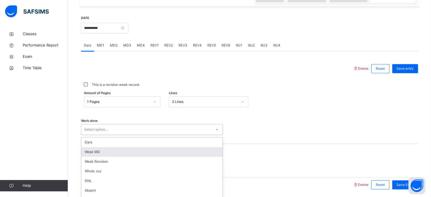
scroll to position [228, 0]
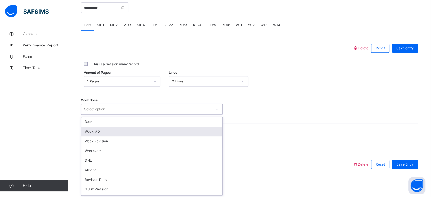
click at [190, 114] on div "option [PERSON_NAME] MD focused, 2 of 14. 14 results available. Use Up and Down…" at bounding box center [152, 109] width 142 height 11
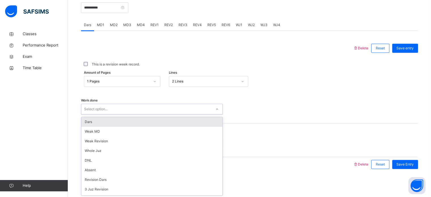
click at [177, 119] on div "Dars" at bounding box center [151, 122] width 141 height 10
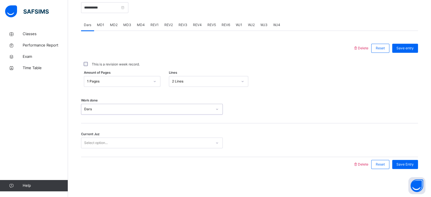
click at [174, 138] on div "Select option..." at bounding box center [152, 142] width 142 height 11
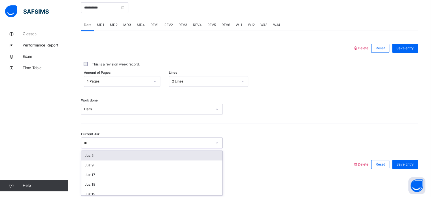
type input "*"
type input "**"
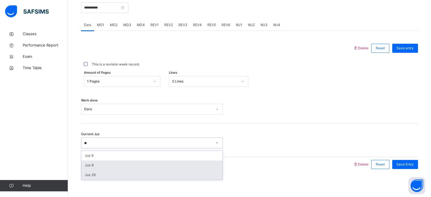
click at [172, 169] on div "Juz 6 Juz 8 Juz 29" at bounding box center [151, 165] width 141 height 29
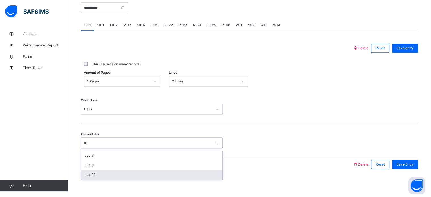
click at [197, 171] on div "Juz 29" at bounding box center [151, 175] width 141 height 10
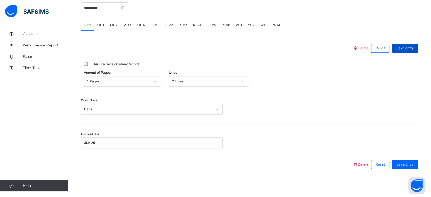
click at [413, 50] on div "Save entry" at bounding box center [405, 48] width 26 height 9
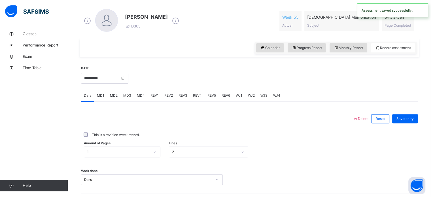
scroll to position [159, 0]
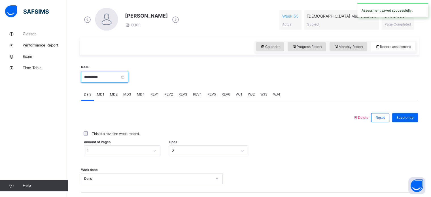
click at [108, 73] on input "**********" at bounding box center [104, 77] width 47 height 11
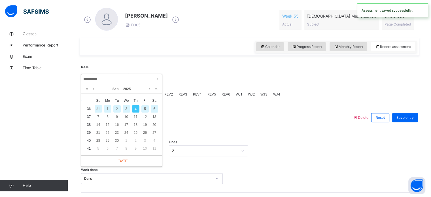
click at [154, 56] on div "**********" at bounding box center [250, 153] width 340 height 194
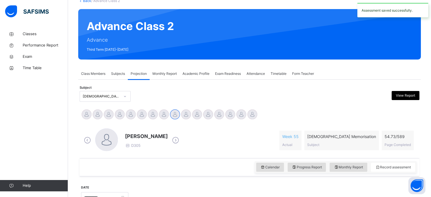
scroll to position [29, 0]
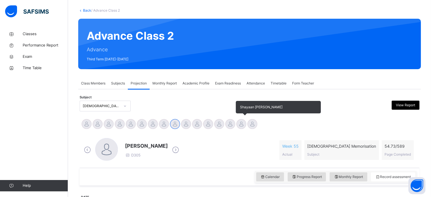
click at [240, 123] on div at bounding box center [241, 124] width 10 height 10
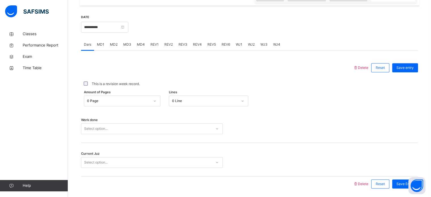
scroll to position [208, 0]
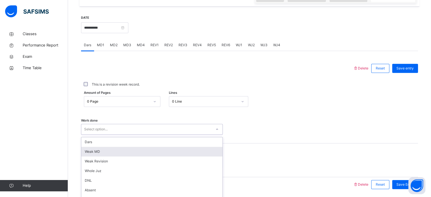
click at [154, 130] on div "option [PERSON_NAME] MD focused, 2 of 14. 14 results available. Use Up and Down…" at bounding box center [152, 129] width 142 height 11
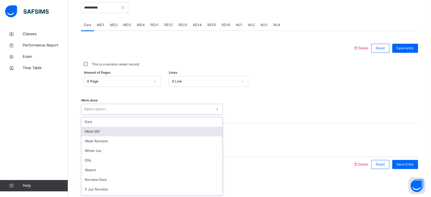
click at [154, 130] on div "Weak MD" at bounding box center [151, 132] width 141 height 10
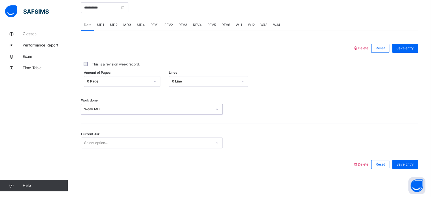
click at [150, 141] on div "Select option..." at bounding box center [146, 142] width 130 height 9
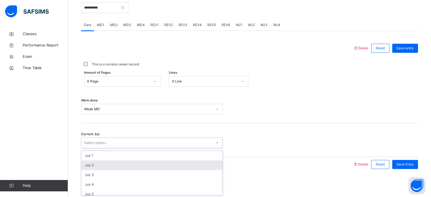
click at [137, 162] on div "Juz 2" at bounding box center [151, 165] width 141 height 10
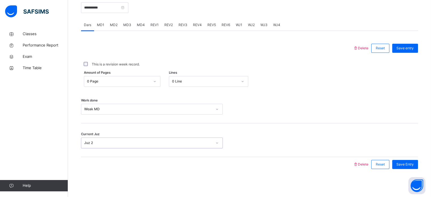
click at [126, 27] on span "MD3" at bounding box center [127, 24] width 8 height 5
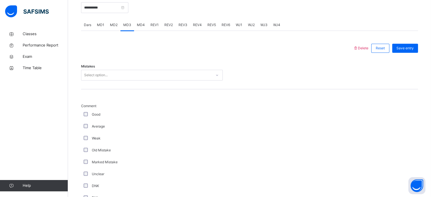
click at [118, 77] on div "Select option..." at bounding box center [146, 75] width 130 height 9
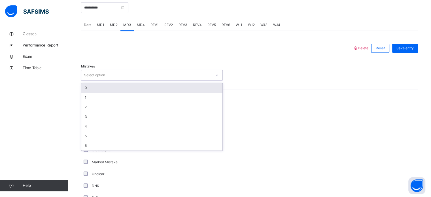
drag, startPoint x: 114, startPoint y: 93, endPoint x: 113, endPoint y: 89, distance: 3.7
click at [113, 89] on div "0 1 2 3 4 5 6" at bounding box center [151, 116] width 141 height 67
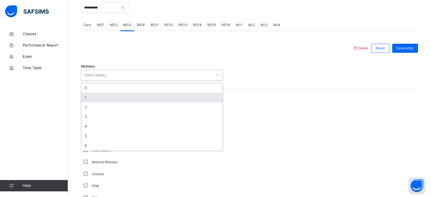
click at [111, 97] on div "1" at bounding box center [151, 98] width 141 height 10
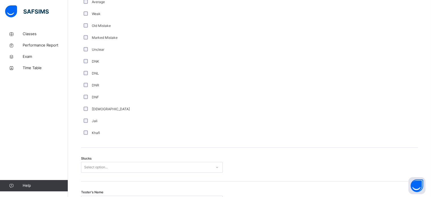
click at [104, 170] on div "Select option..." at bounding box center [152, 167] width 142 height 11
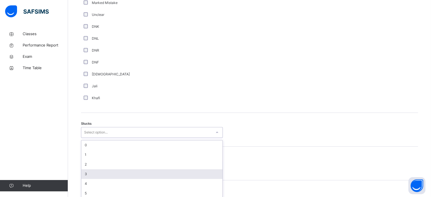
scroll to position [391, 0]
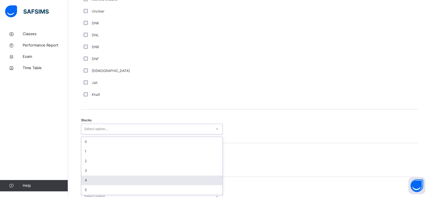
click at [103, 177] on div "4" at bounding box center [151, 180] width 141 height 10
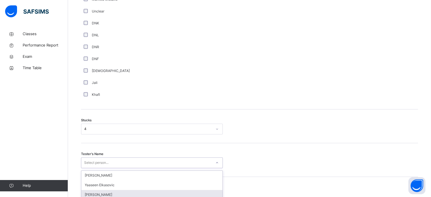
click at [104, 165] on div "option [PERSON_NAME] focused, 3 of 90. 90 results available. Use Up and Down to…" at bounding box center [152, 162] width 142 height 11
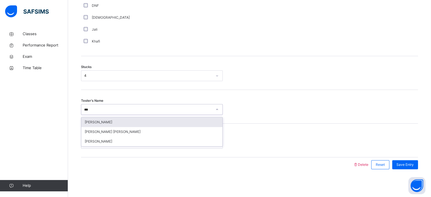
type input "****"
click at [108, 117] on div "[PERSON_NAME]" at bounding box center [151, 122] width 141 height 10
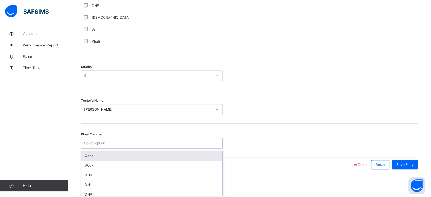
click at [103, 140] on div "Select option..." at bounding box center [96, 143] width 24 height 11
click at [100, 155] on div "Good" at bounding box center [151, 156] width 141 height 10
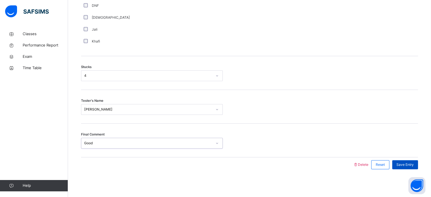
click at [404, 163] on span "Save Entry" at bounding box center [404, 164] width 17 height 5
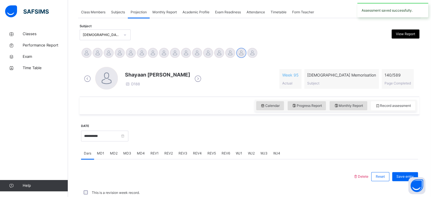
scroll to position [228, 0]
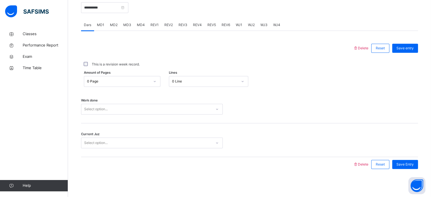
click at [139, 106] on div "Select option..." at bounding box center [146, 109] width 130 height 9
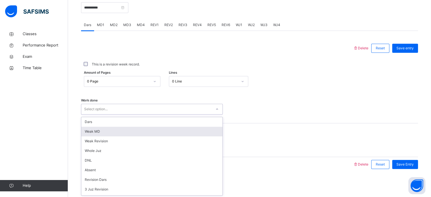
click at [138, 128] on div "Weak MD" at bounding box center [151, 132] width 141 height 10
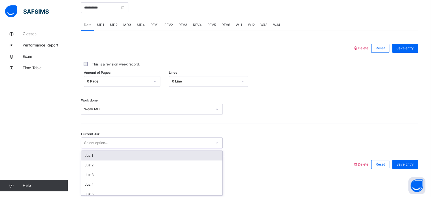
click at [135, 142] on div "Select option..." at bounding box center [146, 142] width 130 height 9
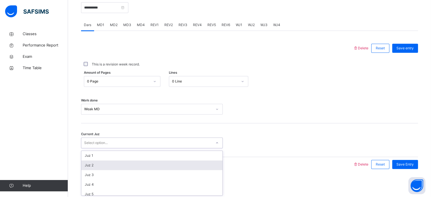
click at [131, 161] on div "Juz 2" at bounding box center [151, 165] width 141 height 10
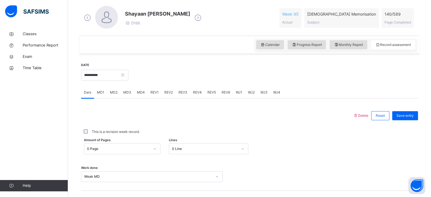
scroll to position [161, 0]
click at [402, 116] on span "Save entry" at bounding box center [404, 115] width 17 height 5
click at [143, 94] on span "MD4" at bounding box center [141, 92] width 8 height 5
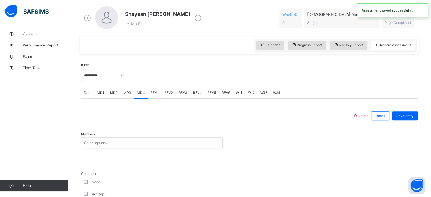
click at [136, 141] on div "Select option..." at bounding box center [152, 142] width 142 height 11
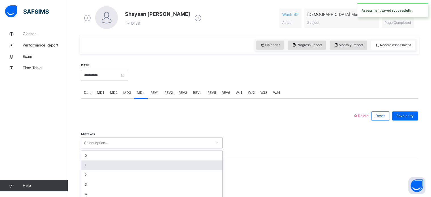
scroll to position [184, 0]
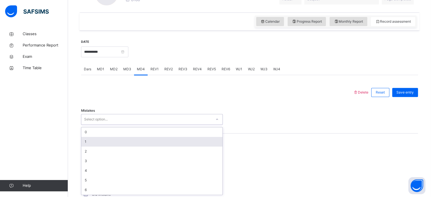
click at [125, 140] on div "1" at bounding box center [151, 142] width 141 height 10
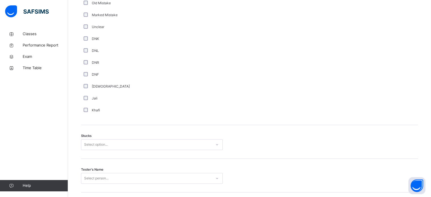
scroll to position [374, 0]
click at [96, 145] on div "Select option..." at bounding box center [152, 145] width 142 height 11
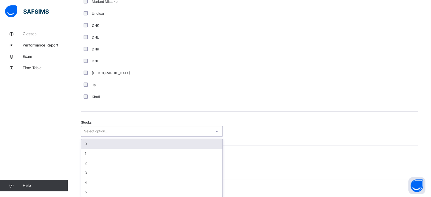
scroll to position [391, 0]
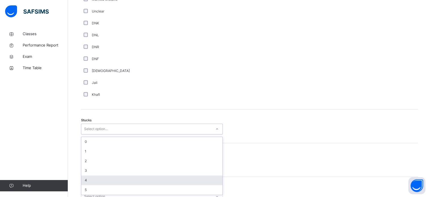
click at [93, 179] on div "4" at bounding box center [151, 180] width 141 height 10
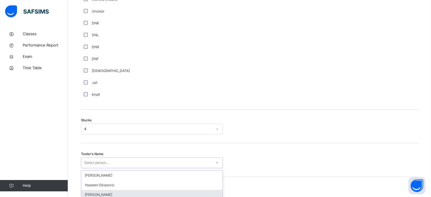
click at [103, 163] on div "option [PERSON_NAME] focused, 3 of 90. 90 results available. Use Up and Down to…" at bounding box center [152, 162] width 142 height 11
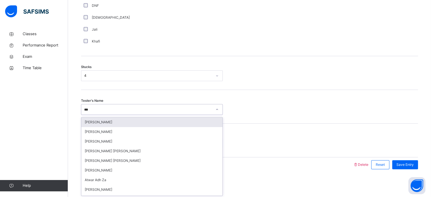
type input "****"
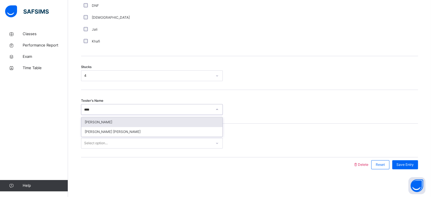
click at [119, 124] on div "[PERSON_NAME]" at bounding box center [151, 122] width 141 height 10
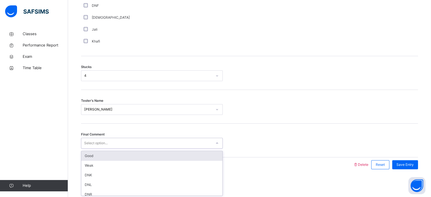
click at [119, 140] on div "Select option..." at bounding box center [146, 143] width 130 height 9
click at [118, 153] on div "Good" at bounding box center [151, 156] width 141 height 10
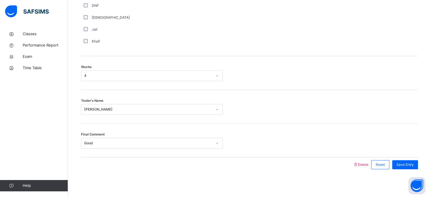
click at [404, 158] on div "Save Entry" at bounding box center [403, 164] width 29 height 15
click at [410, 166] on span "Save Entry" at bounding box center [404, 164] width 17 height 5
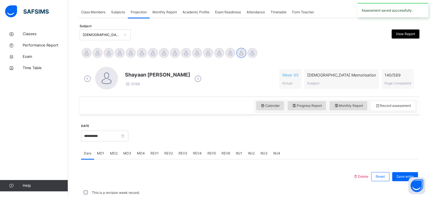
scroll to position [228, 0]
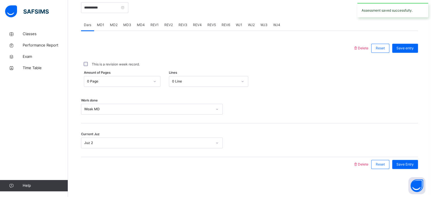
click at [122, 24] on div "MD3" at bounding box center [127, 24] width 14 height 11
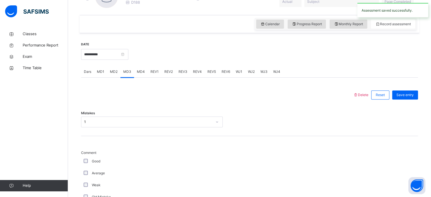
scroll to position [161, 0]
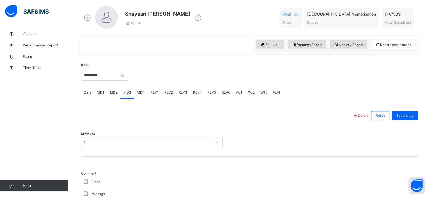
click at [142, 95] on div "MD4" at bounding box center [141, 92] width 14 height 11
click at [95, 89] on div "MD1" at bounding box center [100, 92] width 13 height 11
click at [84, 91] on span "Dars" at bounding box center [87, 92] width 7 height 5
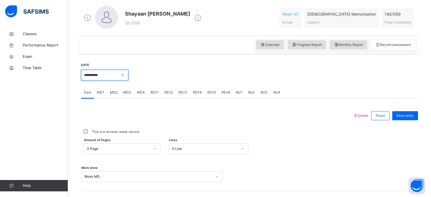
click at [103, 71] on input "**********" at bounding box center [104, 75] width 47 height 11
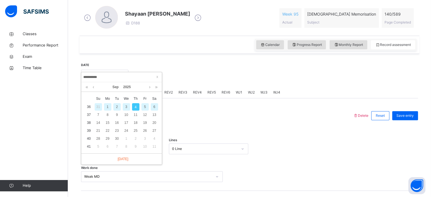
click at [118, 107] on div "2" at bounding box center [116, 106] width 7 height 7
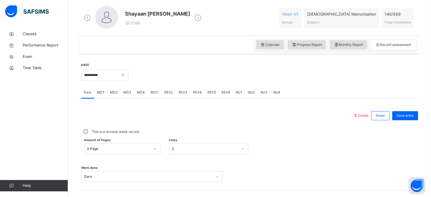
click at [145, 90] on div "MD4" at bounding box center [141, 92] width 14 height 11
click at [127, 90] on span "MD3" at bounding box center [127, 92] width 8 height 5
click at [102, 90] on span "MD1" at bounding box center [100, 92] width 7 height 5
click at [113, 92] on span "MD2" at bounding box center [114, 92] width 8 height 5
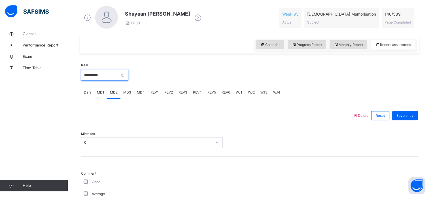
click at [113, 72] on input "**********" at bounding box center [104, 75] width 47 height 11
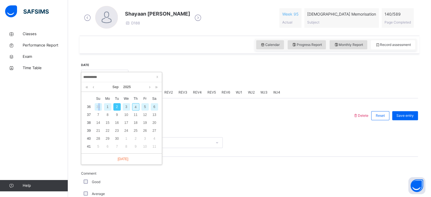
click at [99, 106] on div "31" at bounding box center [98, 106] width 7 height 7
type input "**********"
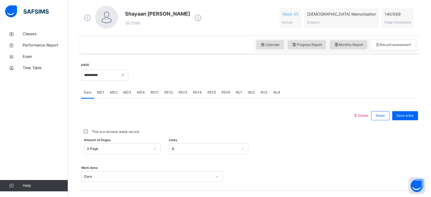
click at [105, 94] on div "MD1" at bounding box center [100, 92] width 13 height 11
click at [113, 96] on div "MD2" at bounding box center [113, 92] width 13 height 11
click at [142, 95] on div "MD4" at bounding box center [141, 92] width 14 height 11
click at [148, 95] on div "REV1" at bounding box center [155, 92] width 14 height 11
click at [165, 97] on div "REV2" at bounding box center [168, 92] width 14 height 11
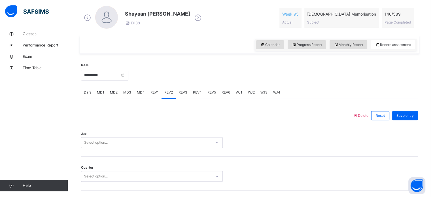
click at [154, 97] on div "REV1" at bounding box center [155, 92] width 14 height 11
click at [146, 135] on div "Juz Select option..." at bounding box center [249, 140] width 337 height 34
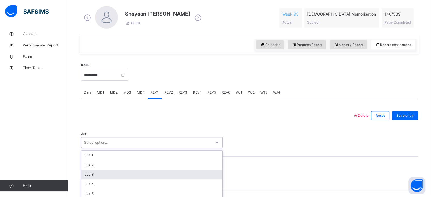
click at [145, 144] on div "option Juz 3 focused, 3 of 30. 30 results available. Use Up and Down to choose …" at bounding box center [152, 142] width 142 height 11
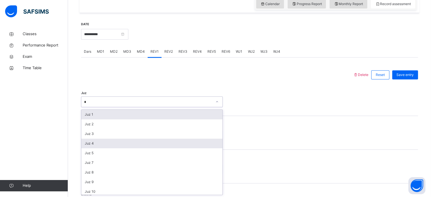
type input "**"
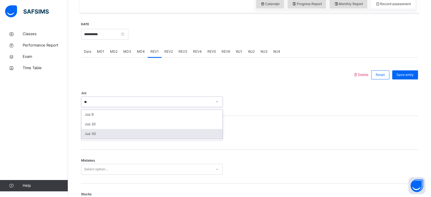
click at [147, 135] on div "Juz 30" at bounding box center [151, 134] width 141 height 10
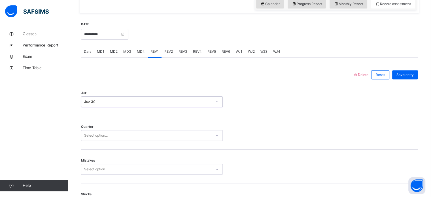
click at [150, 134] on div "Select option..." at bounding box center [146, 135] width 130 height 9
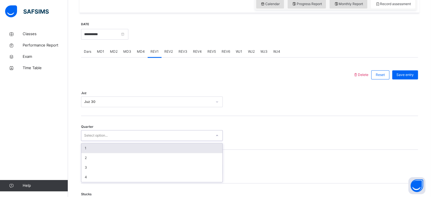
click at [144, 148] on div "1" at bounding box center [151, 148] width 141 height 10
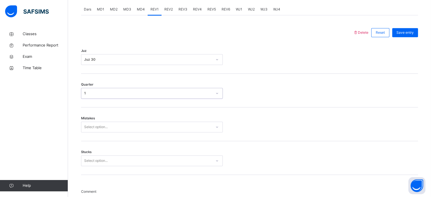
click at [144, 132] on div "Select option..." at bounding box center [152, 126] width 142 height 11
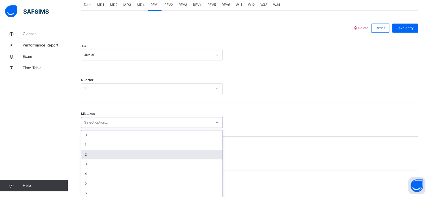
scroll to position [251, 0]
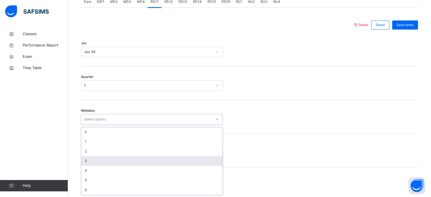
click at [143, 157] on div "3" at bounding box center [151, 161] width 141 height 10
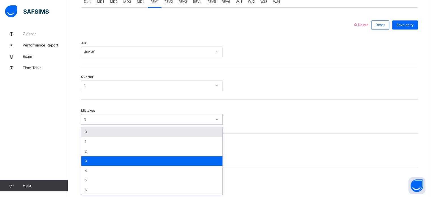
click at [143, 118] on div "3" at bounding box center [148, 119] width 128 height 5
click at [138, 134] on div "0" at bounding box center [151, 132] width 141 height 10
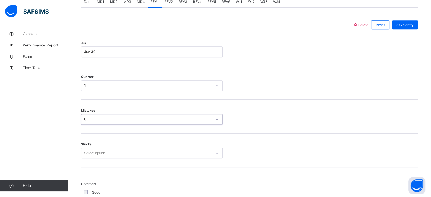
click at [137, 151] on div "Select option..." at bounding box center [152, 153] width 142 height 11
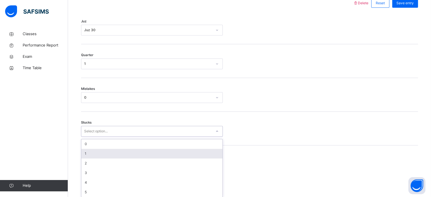
scroll to position [275, 0]
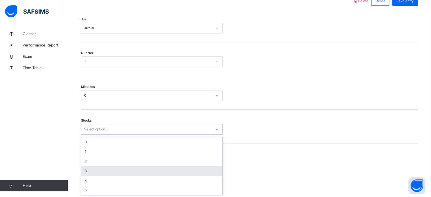
click at [130, 167] on div "3" at bounding box center [151, 171] width 141 height 10
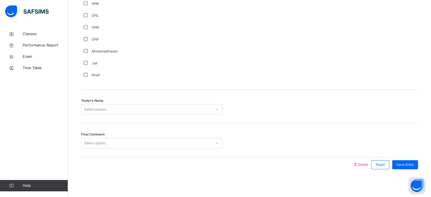
scroll to position [511, 0]
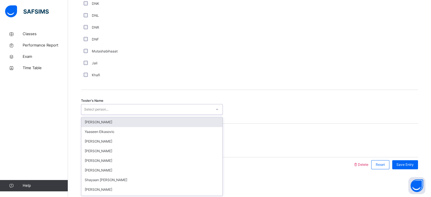
click at [135, 106] on div "Select person..." at bounding box center [146, 109] width 130 height 9
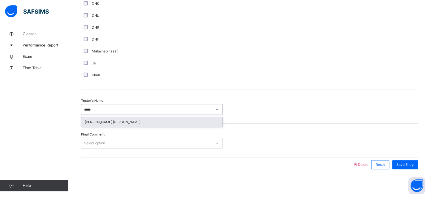
type input "*****"
click at [130, 115] on div "Tester's Name option [PERSON_NAME] [PERSON_NAME] focused, 45 of 90. 1 result av…" at bounding box center [249, 107] width 337 height 34
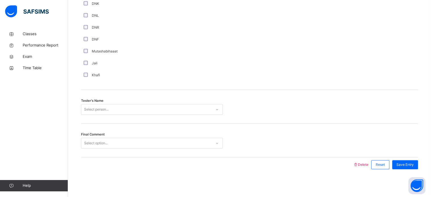
click at [126, 113] on div "Select person..." at bounding box center [152, 109] width 142 height 11
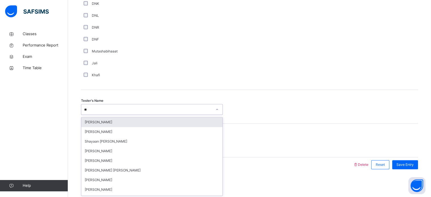
type input "***"
click at [125, 120] on div "[PERSON_NAME] [PERSON_NAME]" at bounding box center [151, 122] width 141 height 10
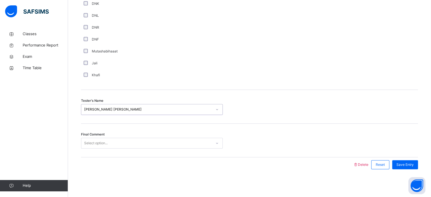
click at [117, 145] on div "Select option..." at bounding box center [146, 143] width 130 height 9
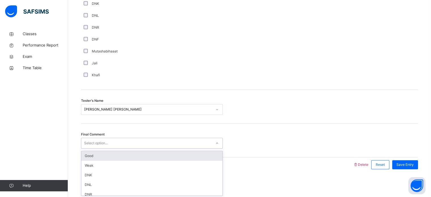
click at [110, 154] on div "Good" at bounding box center [151, 156] width 141 height 10
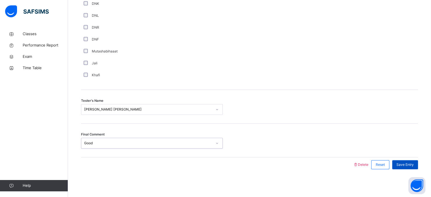
click at [415, 167] on div "Save Entry" at bounding box center [405, 164] width 26 height 9
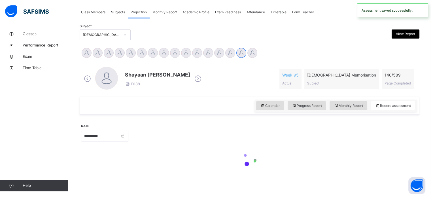
scroll to position [228, 0]
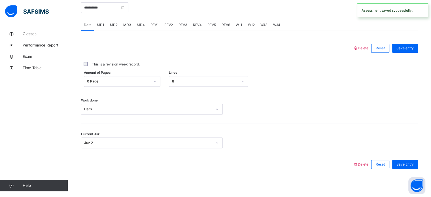
click at [167, 20] on div "REV2" at bounding box center [168, 24] width 14 height 11
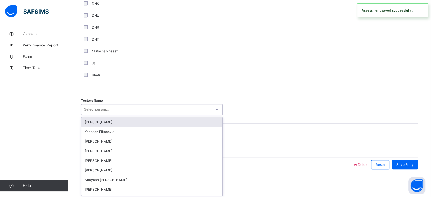
click at [119, 104] on div "Select person..." at bounding box center [152, 109] width 142 height 11
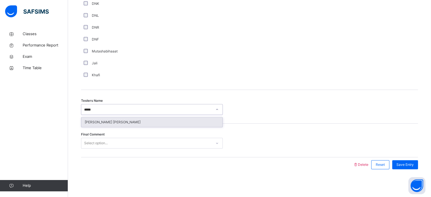
type input "*****"
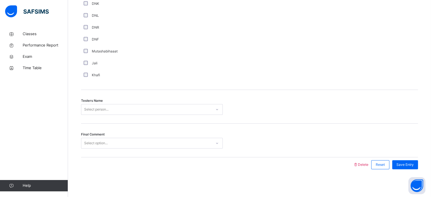
click at [112, 116] on div "Testers Name Select person..." at bounding box center [249, 107] width 337 height 34
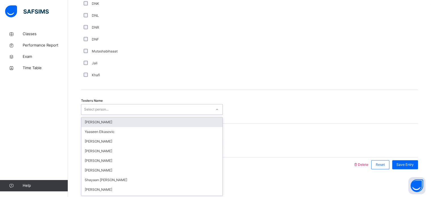
click at [109, 110] on div "Select person..." at bounding box center [146, 109] width 130 height 9
type input "*****"
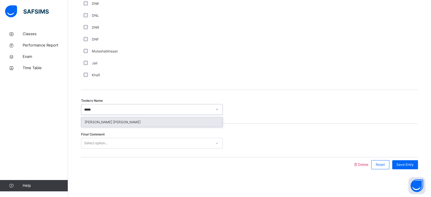
click at [105, 120] on div "[PERSON_NAME] [PERSON_NAME]" at bounding box center [151, 122] width 141 height 10
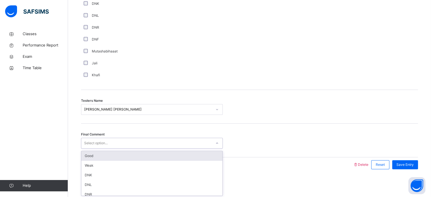
drag, startPoint x: 105, startPoint y: 143, endPoint x: 105, endPoint y: 139, distance: 4.0
click at [105, 139] on div "Select option..." at bounding box center [96, 143] width 24 height 11
click at [99, 155] on div "Good" at bounding box center [151, 156] width 141 height 10
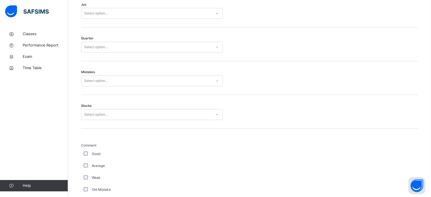
scroll to position [290, 0]
click at [115, 108] on div "Stucks Select option..." at bounding box center [249, 112] width 337 height 34
click at [115, 113] on div "Select option..." at bounding box center [146, 114] width 130 height 9
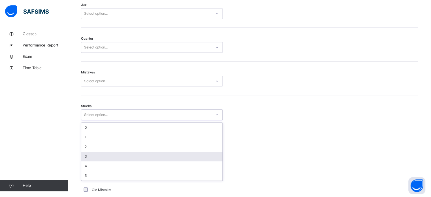
click at [104, 153] on div "3" at bounding box center [151, 156] width 141 height 10
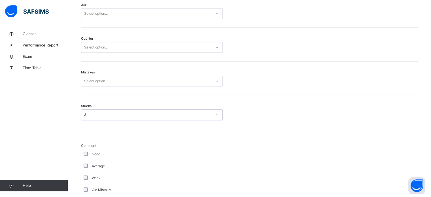
drag, startPoint x: 106, startPoint y: 85, endPoint x: 108, endPoint y: 81, distance: 4.2
click at [108, 81] on div "Select option..." at bounding box center [146, 81] width 130 height 9
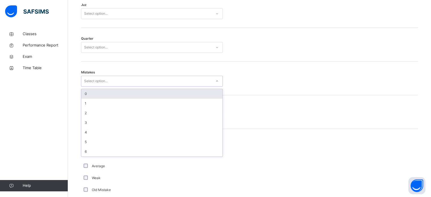
click at [105, 96] on div "0" at bounding box center [151, 94] width 141 height 10
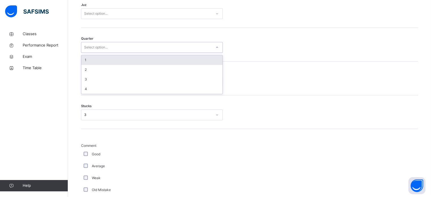
click at [114, 48] on div "Select option..." at bounding box center [146, 47] width 130 height 9
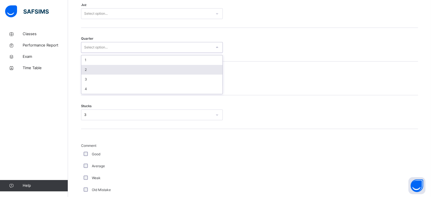
click at [114, 69] on div "2" at bounding box center [151, 70] width 141 height 10
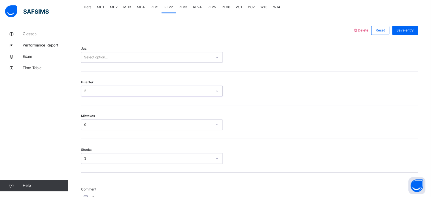
scroll to position [243, 0]
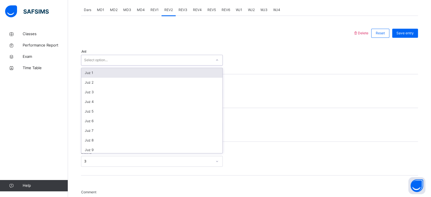
click at [118, 56] on div "Select option..." at bounding box center [146, 60] width 130 height 9
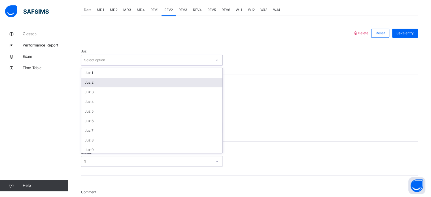
click at [116, 82] on div "Juz 2" at bounding box center [151, 83] width 141 height 10
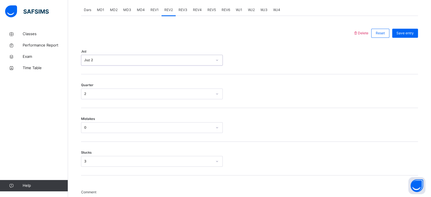
click at [154, 59] on div "Juz 2" at bounding box center [148, 59] width 128 height 5
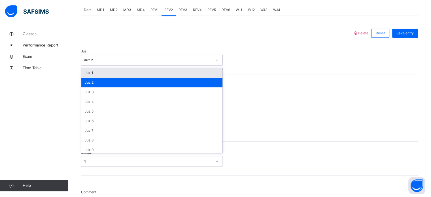
type input "**"
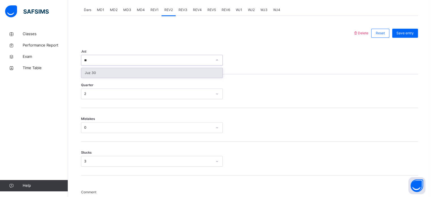
click at [140, 71] on div "Juz 30" at bounding box center [151, 73] width 141 height 10
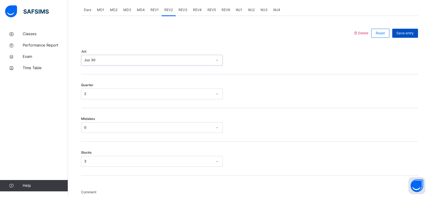
click at [413, 33] on span "Save entry" at bounding box center [404, 33] width 17 height 5
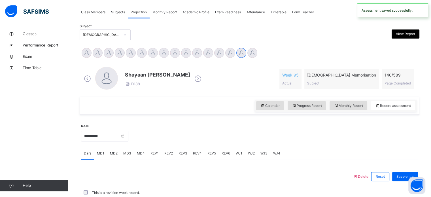
scroll to position [228, 0]
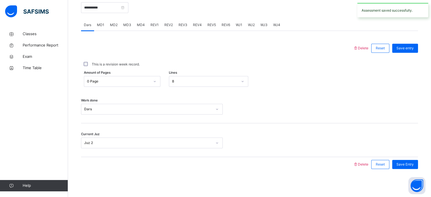
click at [97, 21] on div "MD1" at bounding box center [100, 24] width 13 height 11
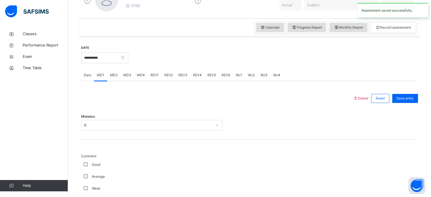
scroll to position [170, 0]
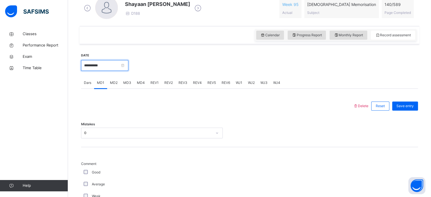
click at [109, 62] on input "**********" at bounding box center [104, 65] width 47 height 11
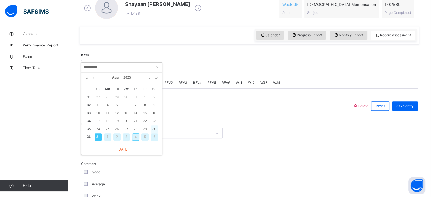
click at [154, 128] on div "30" at bounding box center [154, 128] width 7 height 7
type input "**********"
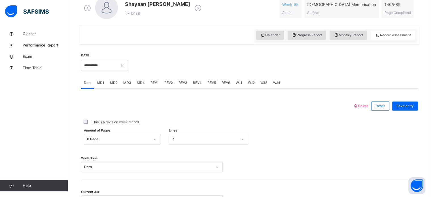
click at [127, 87] on div "MD3" at bounding box center [127, 82] width 14 height 11
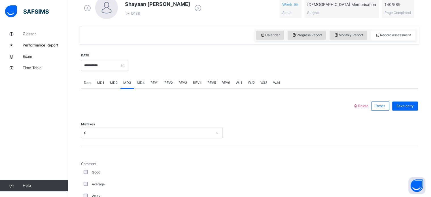
click at [143, 86] on div "MD4" at bounding box center [141, 82] width 14 height 11
drag, startPoint x: 190, startPoint y: 79, endPoint x: 191, endPoint y: 83, distance: 4.2
click at [191, 80] on div "REV4" at bounding box center [197, 82] width 14 height 11
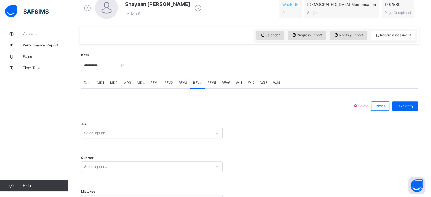
click at [156, 85] on span "REV1" at bounding box center [154, 82] width 8 height 5
drag, startPoint x: 156, startPoint y: 85, endPoint x: 165, endPoint y: 85, distance: 9.1
click at [163, 85] on div "Dars MD1 MD2 MD3 MD4 REV1 REV2 REV3 REV4 REV5 REV6 WJ1 WJ2 WJ3 WJ4" at bounding box center [249, 83] width 337 height 12
click at [165, 85] on span "REV2" at bounding box center [168, 82] width 8 height 5
